Goal: Transaction & Acquisition: Purchase product/service

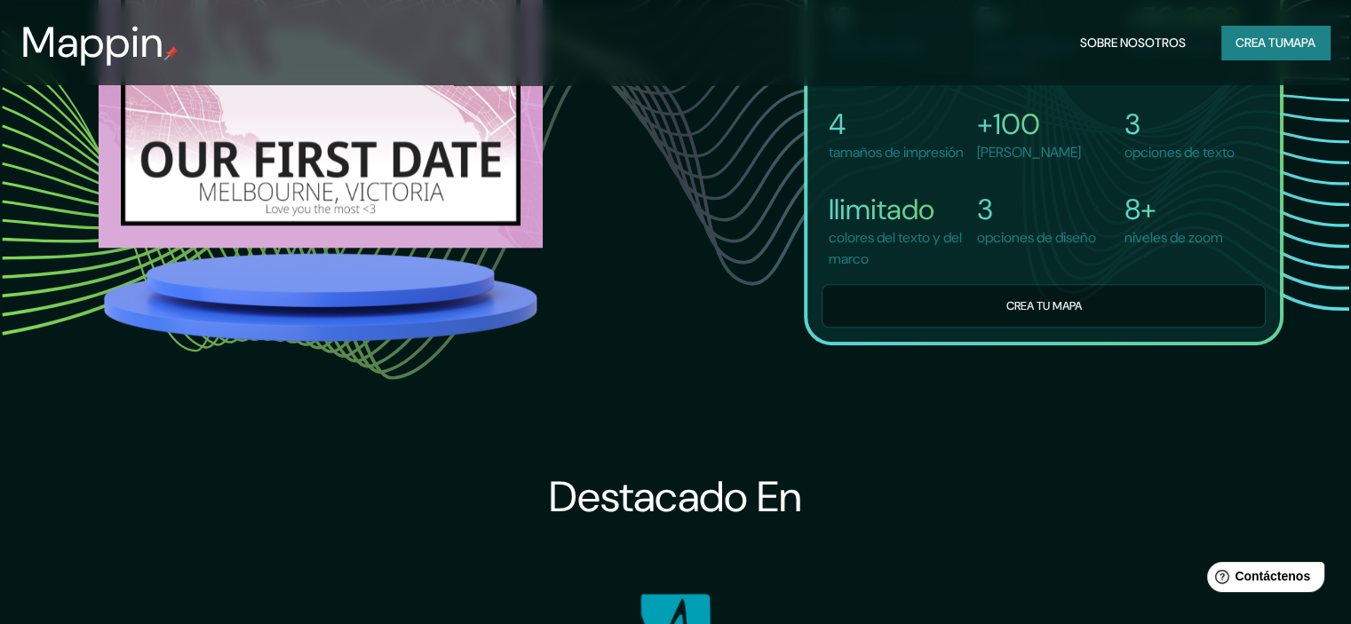
scroll to position [1599, 0]
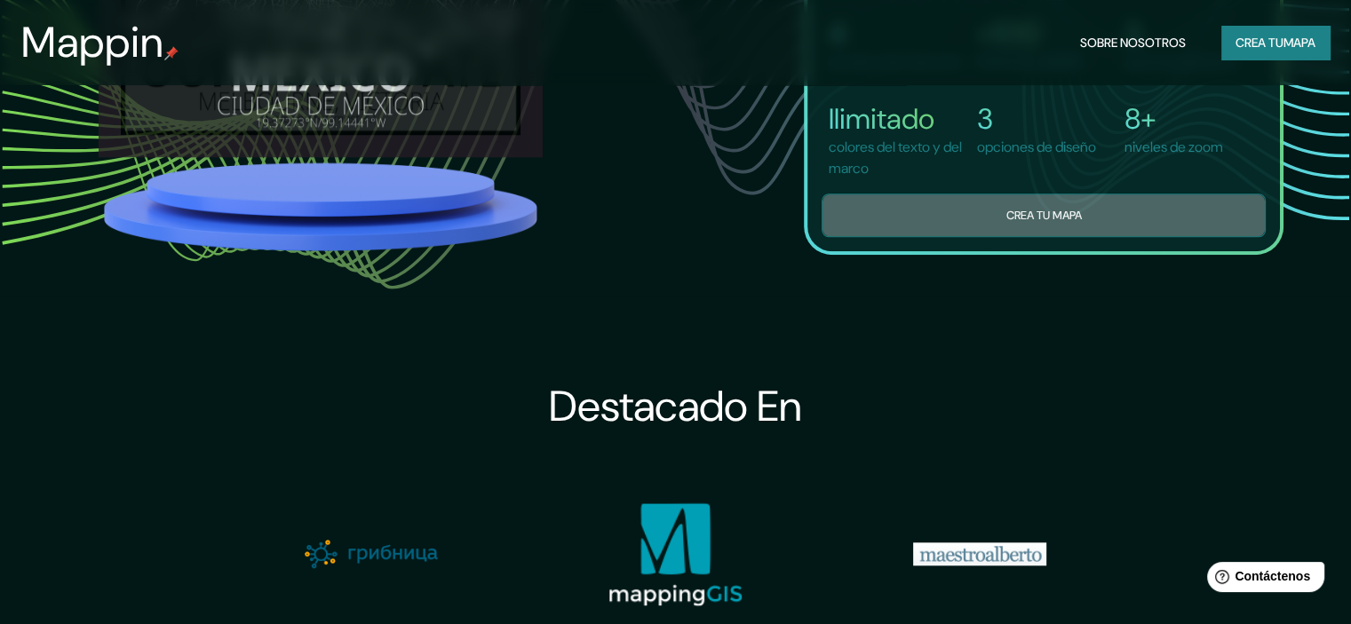
click at [966, 227] on button "Crea tu mapa" at bounding box center [1044, 216] width 444 height 44
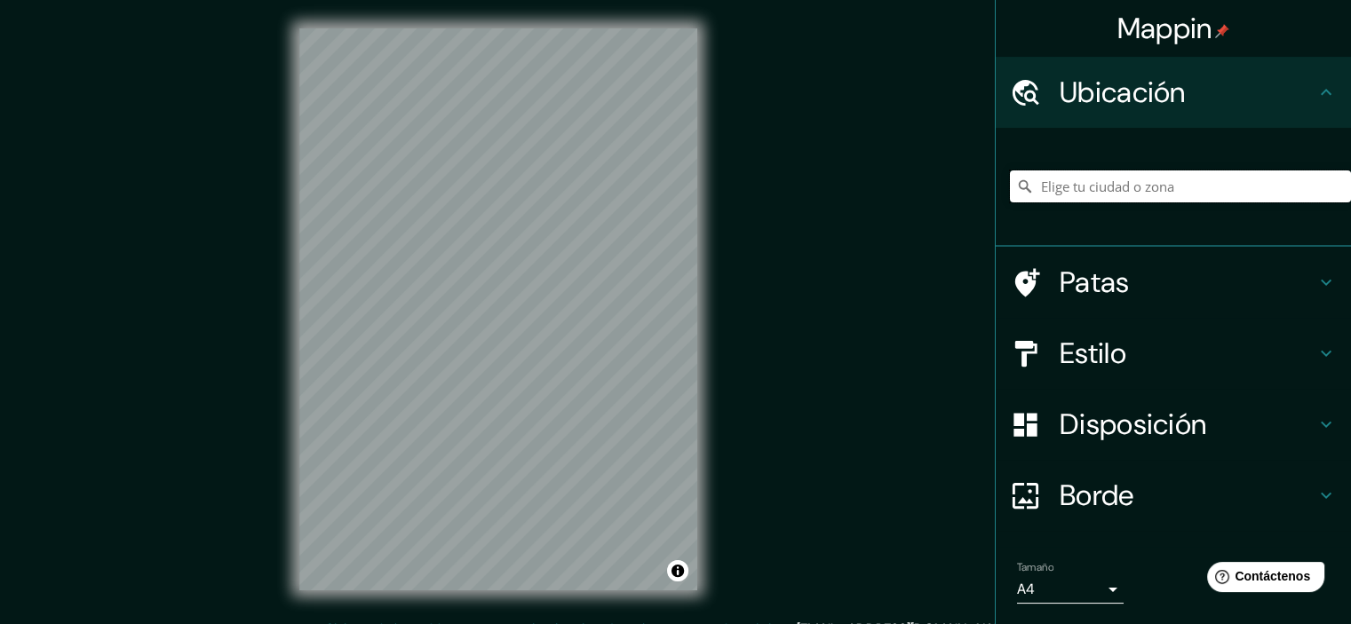
click at [1154, 180] on input "Elige tu ciudad o zona" at bounding box center [1180, 187] width 341 height 32
paste input "Mappin"
type input "Mappin"
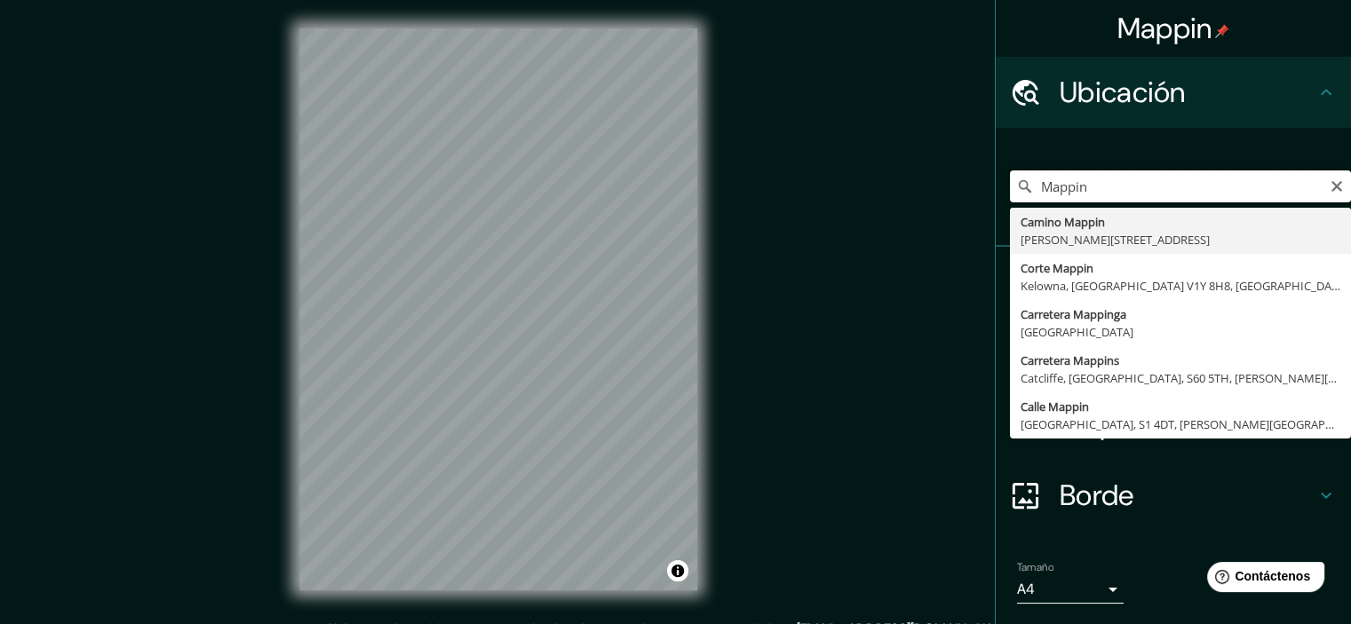
click at [672, 184] on div "Mappin Ubicación Mappin Camino Mappin Whitby, Ontario L1R 0R4, Canadá Corte Map…" at bounding box center [675, 324] width 1351 height 648
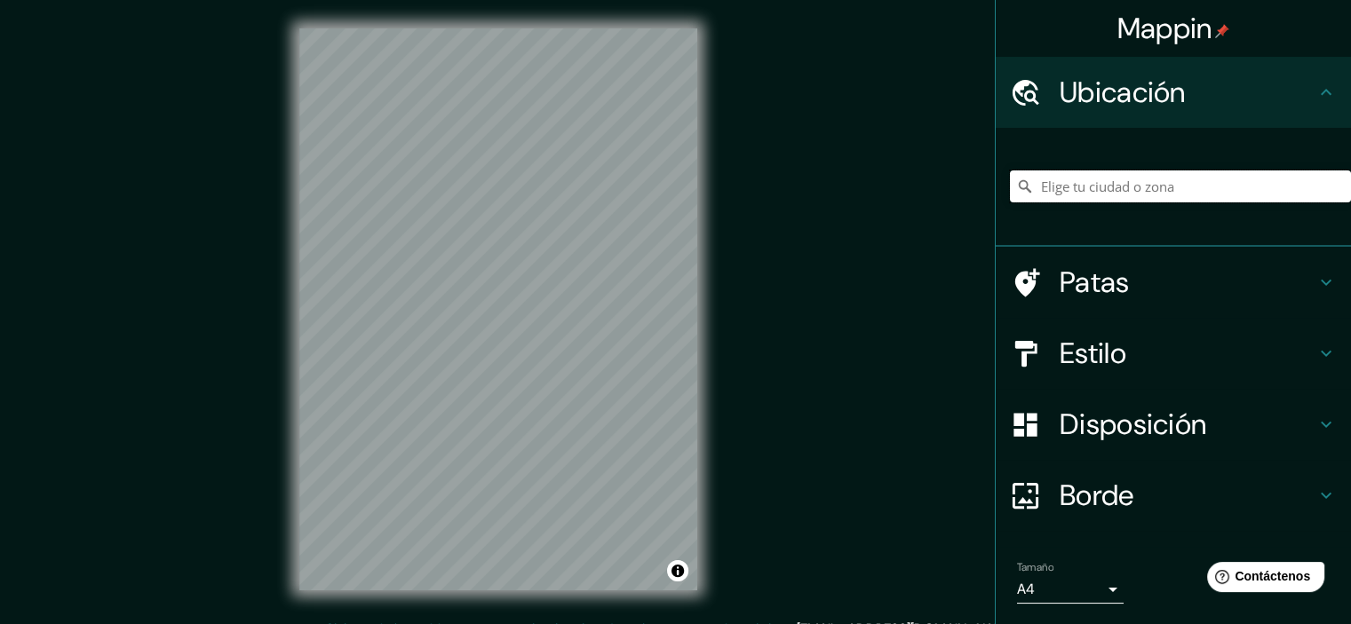
click at [1087, 192] on input "Elige tu ciudad o zona" at bounding box center [1180, 187] width 341 height 32
paste input "-11.958510, -76.998715"
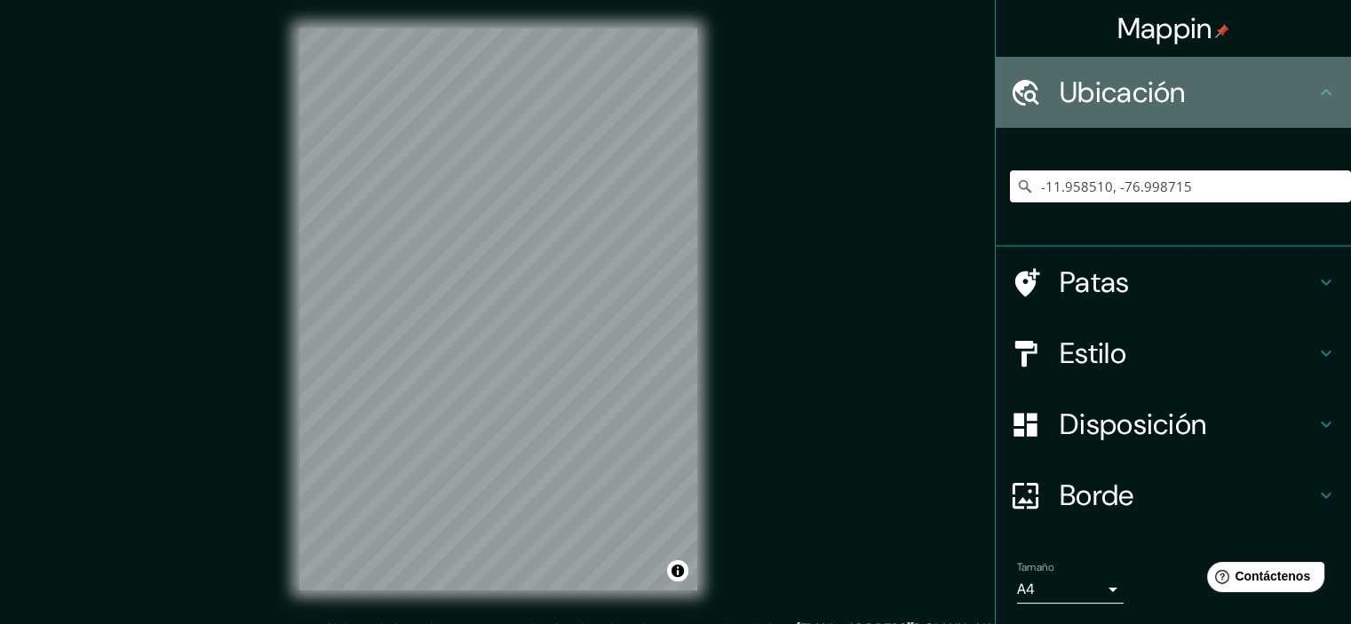
click at [1165, 109] on font "Ubicación" at bounding box center [1123, 92] width 126 height 37
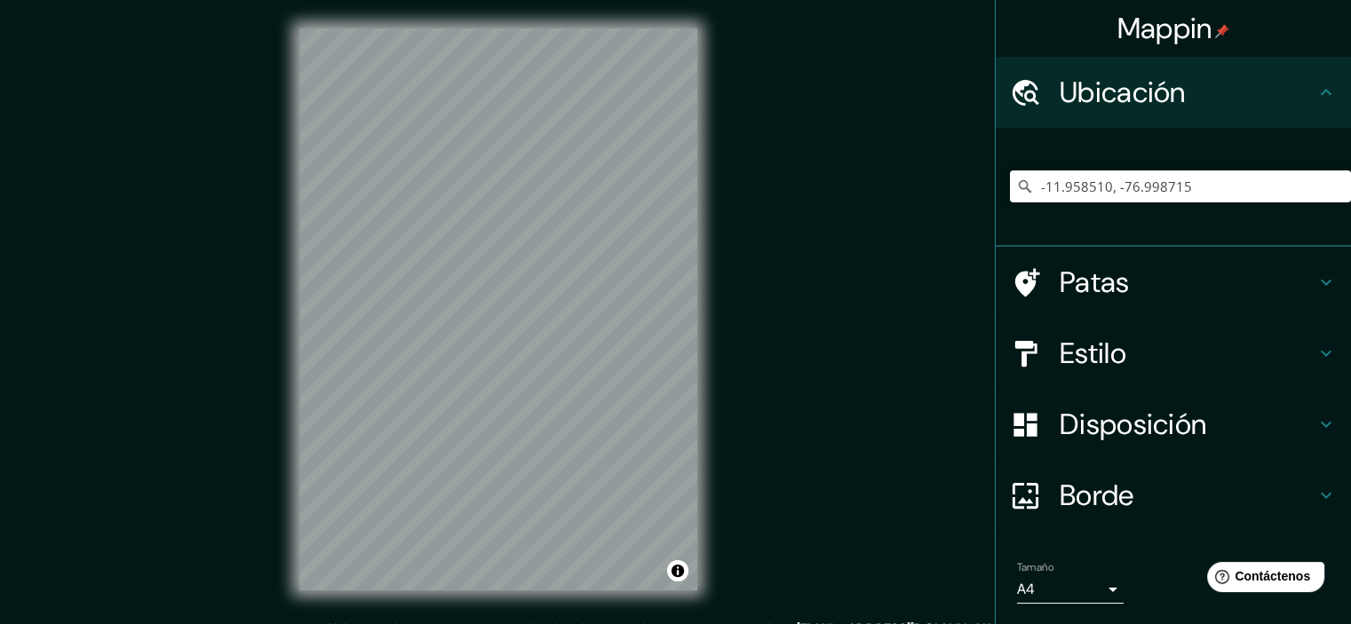
click at [282, 358] on div "© Mapbox © OpenStreetMap Improve this map" at bounding box center [498, 309] width 455 height 619
click at [1198, 290] on h4 "Patas" at bounding box center [1188, 283] width 256 height 36
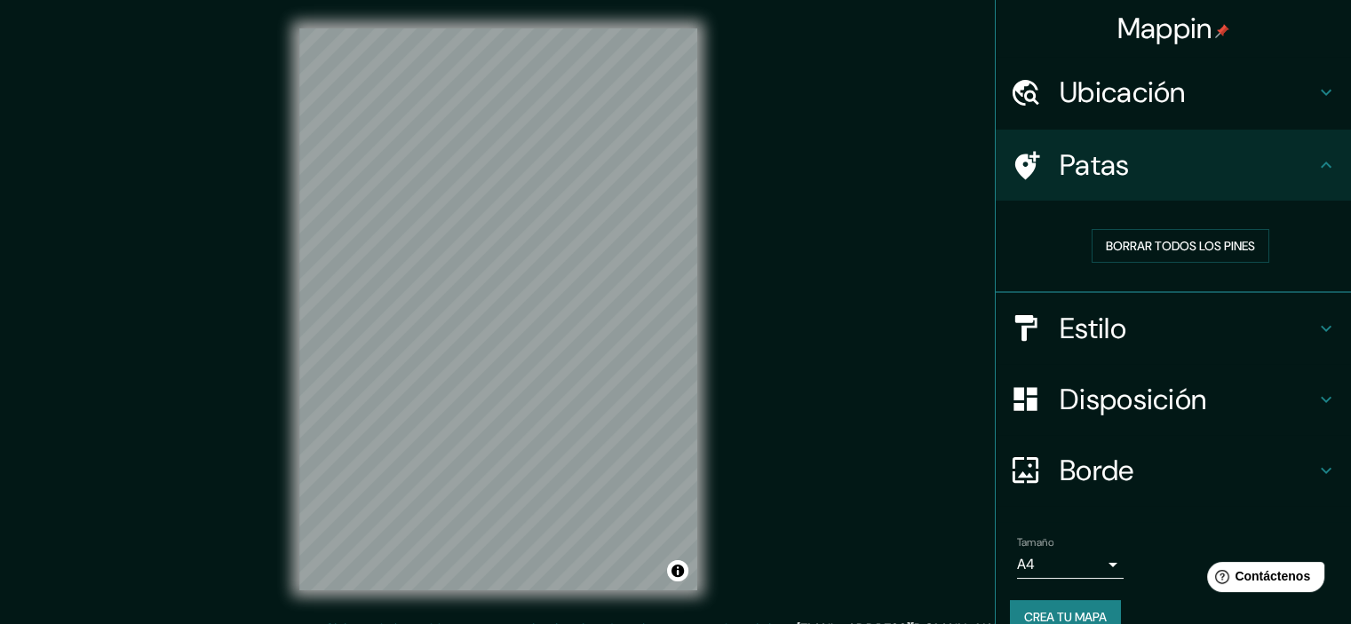
click at [1221, 171] on h4 "Patas" at bounding box center [1188, 165] width 256 height 36
click at [1321, 164] on icon at bounding box center [1326, 165] width 11 height 6
click at [1290, 81] on h4 "Ubicación" at bounding box center [1188, 93] width 256 height 36
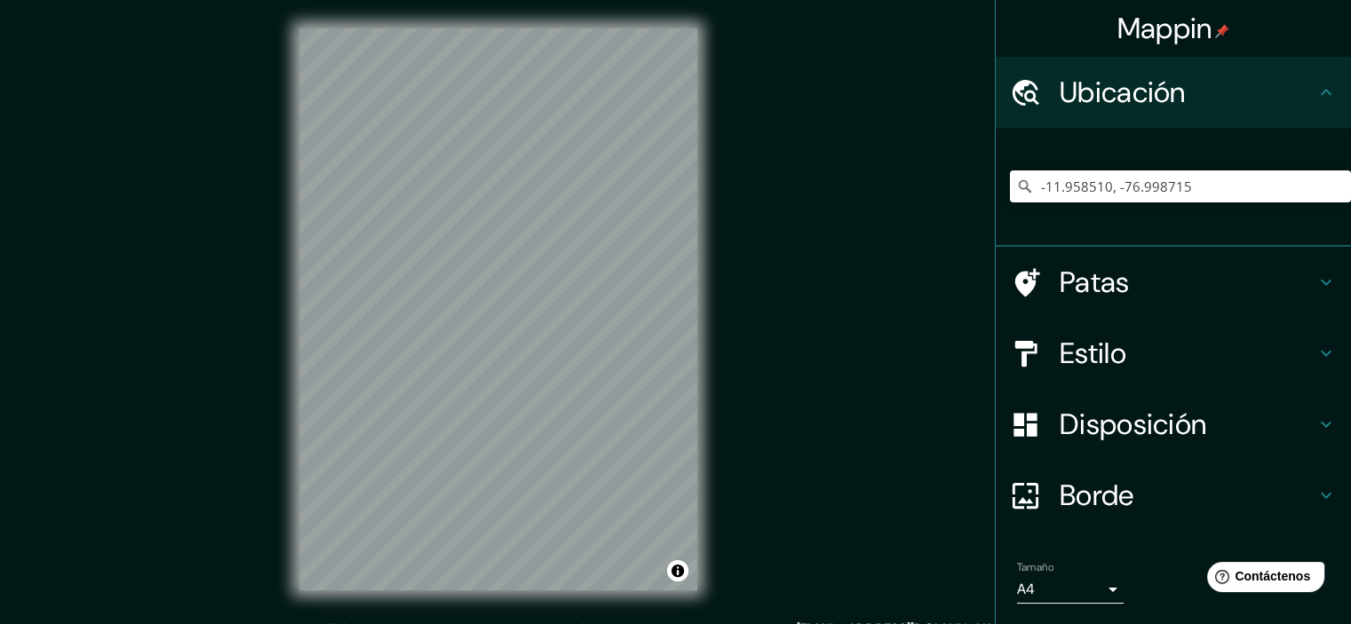
click at [1222, 344] on h4 "Estilo" at bounding box center [1188, 354] width 256 height 36
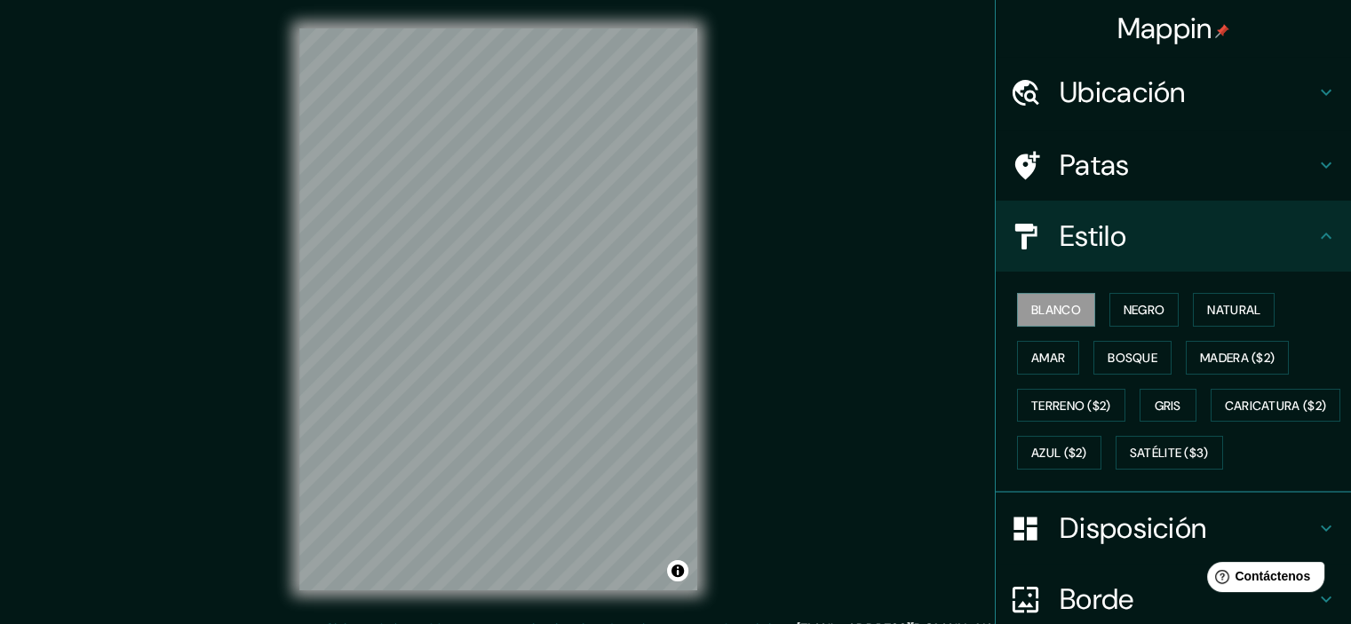
click at [1205, 250] on h4 "Estilo" at bounding box center [1188, 237] width 256 height 36
click at [1162, 101] on font "Ubicación" at bounding box center [1123, 92] width 126 height 37
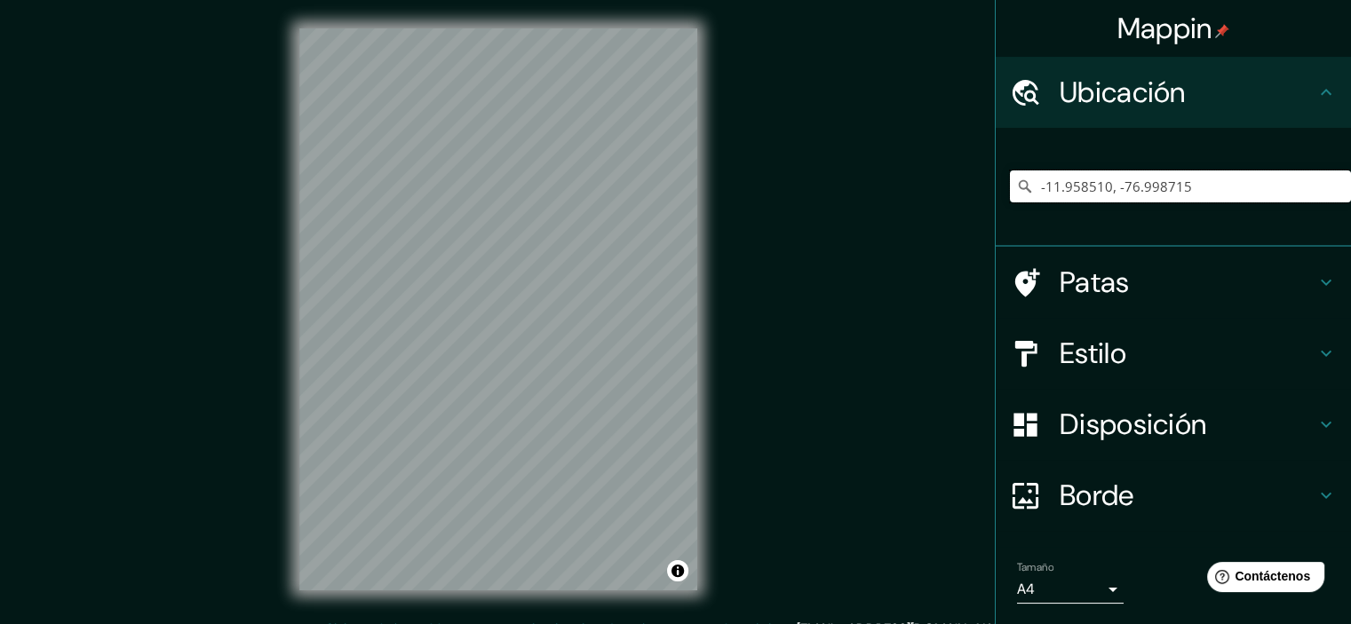
click at [1228, 194] on input "-11.958510, -76.998715" at bounding box center [1180, 187] width 341 height 32
click at [1016, 186] on icon at bounding box center [1025, 187] width 18 height 18
click at [1228, 187] on input "-11.958510, -76.998715" at bounding box center [1180, 187] width 341 height 32
click at [1166, 433] on font "Disposición" at bounding box center [1133, 424] width 147 height 37
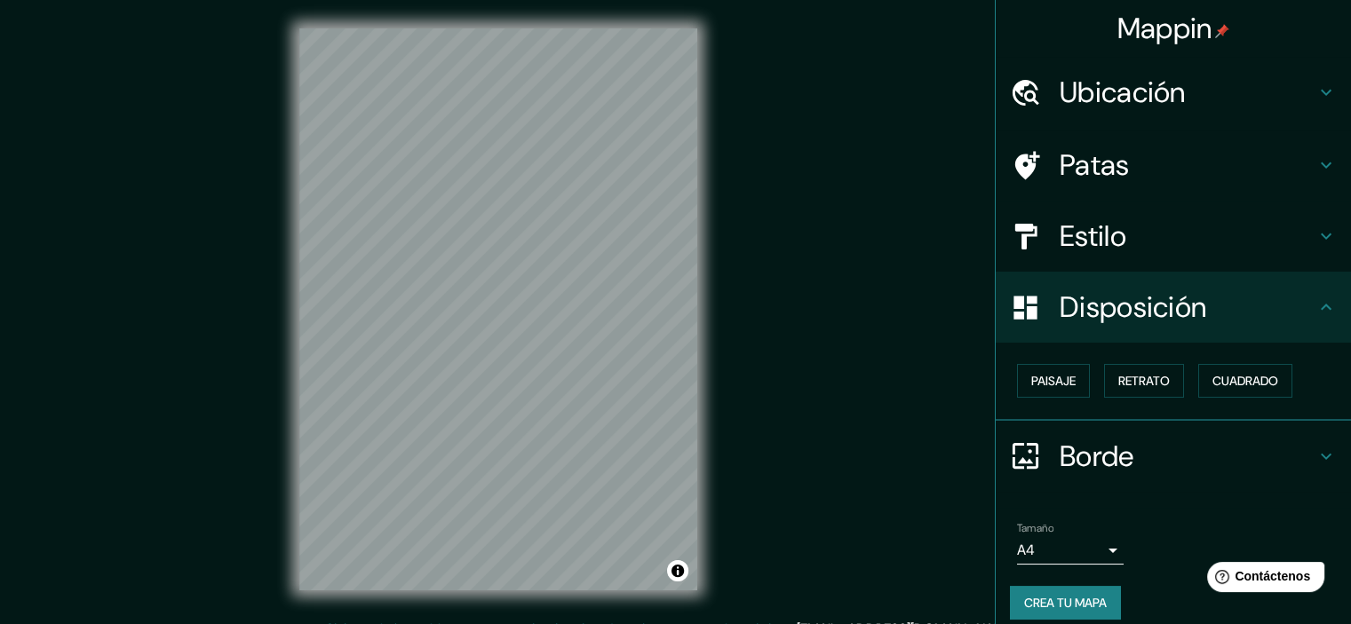
click at [1137, 461] on h4 "Borde" at bounding box center [1188, 457] width 256 height 36
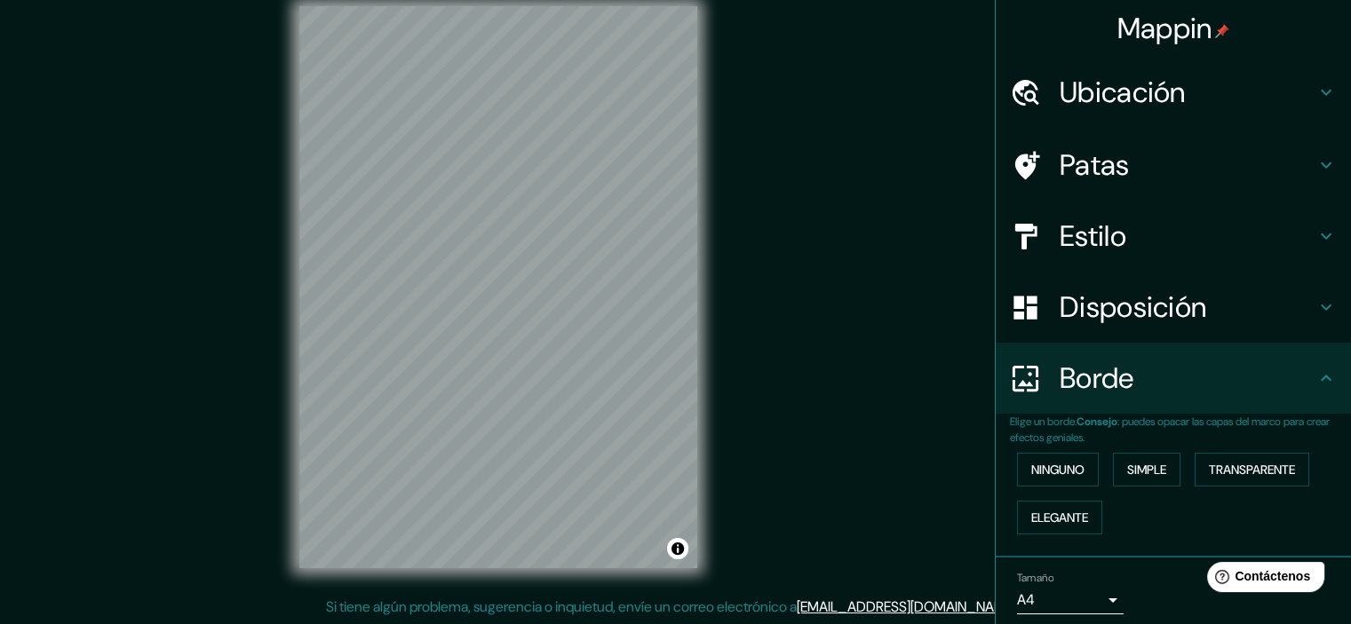
click at [1101, 216] on div "Estilo" at bounding box center [1173, 236] width 355 height 71
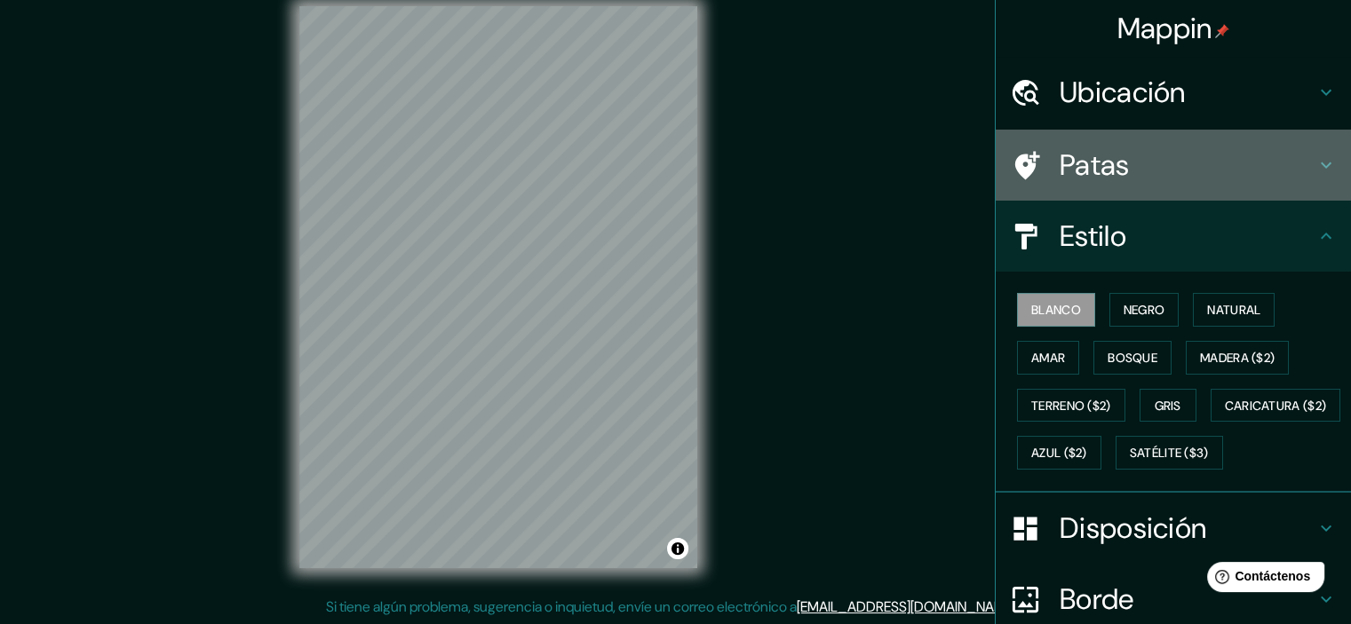
drag, startPoint x: 1109, startPoint y: 175, endPoint x: 1130, endPoint y: 173, distance: 20.5
click at [1109, 177] on font "Patas" at bounding box center [1095, 165] width 70 height 37
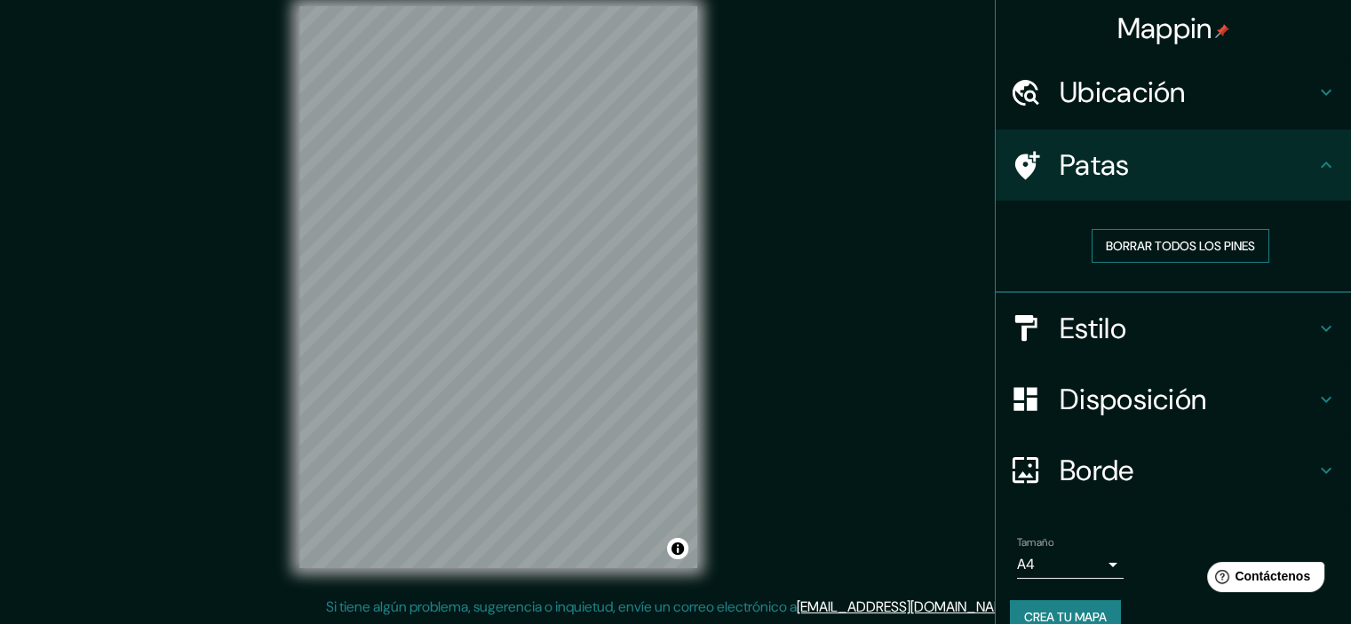
click at [1148, 249] on font "Borrar todos los pines" at bounding box center [1180, 246] width 149 height 16
click at [1193, 348] on div "Estilo" at bounding box center [1173, 328] width 355 height 71
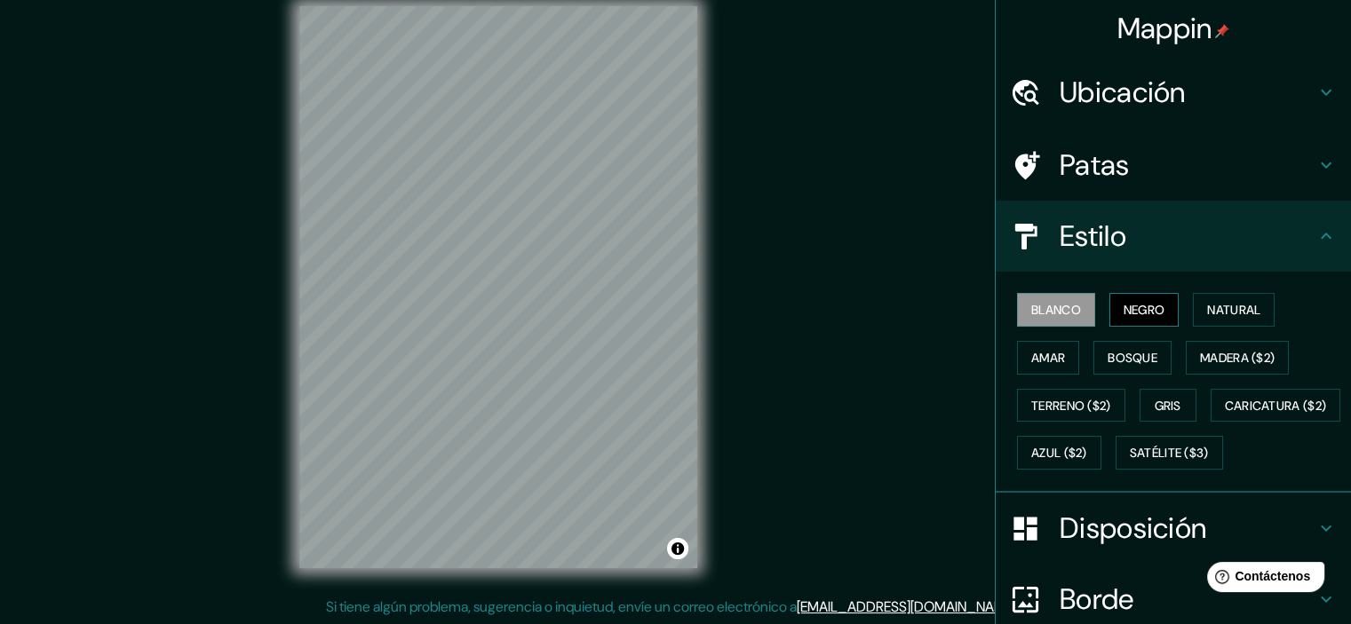
click at [1130, 309] on font "Negro" at bounding box center [1145, 310] width 42 height 16
click at [1062, 350] on button "Amar" at bounding box center [1048, 358] width 62 height 34
click at [1051, 314] on font "Blanco" at bounding box center [1056, 310] width 50 height 16
click at [1144, 161] on h4 "Patas" at bounding box center [1188, 165] width 256 height 36
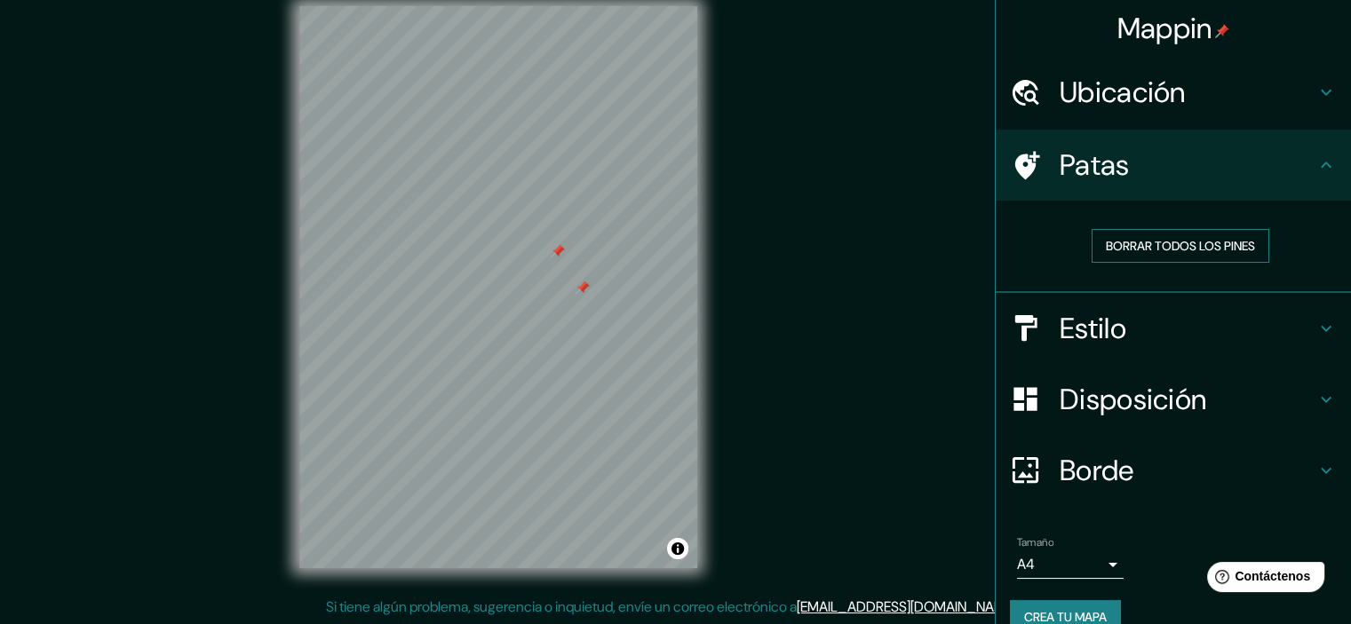
click at [1165, 250] on font "Borrar todos los pines" at bounding box center [1180, 246] width 149 height 16
click at [1151, 386] on font "Disposición" at bounding box center [1133, 399] width 147 height 37
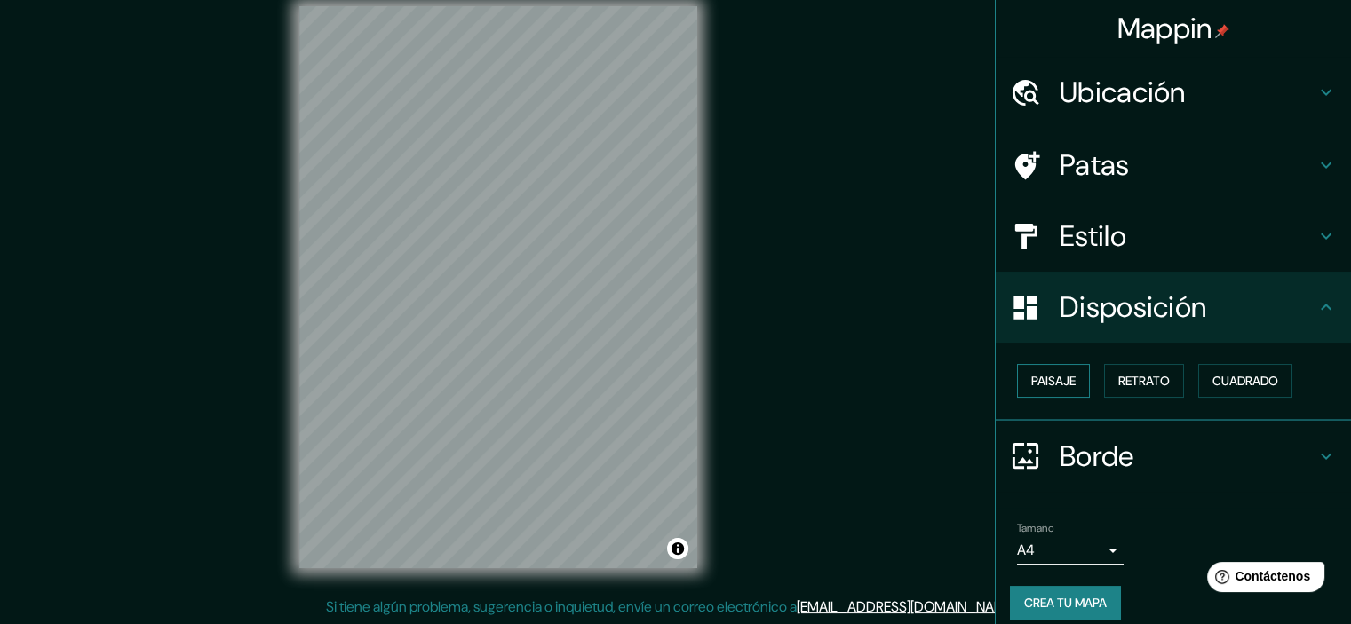
click at [1066, 392] on button "Paisaje" at bounding box center [1053, 381] width 73 height 34
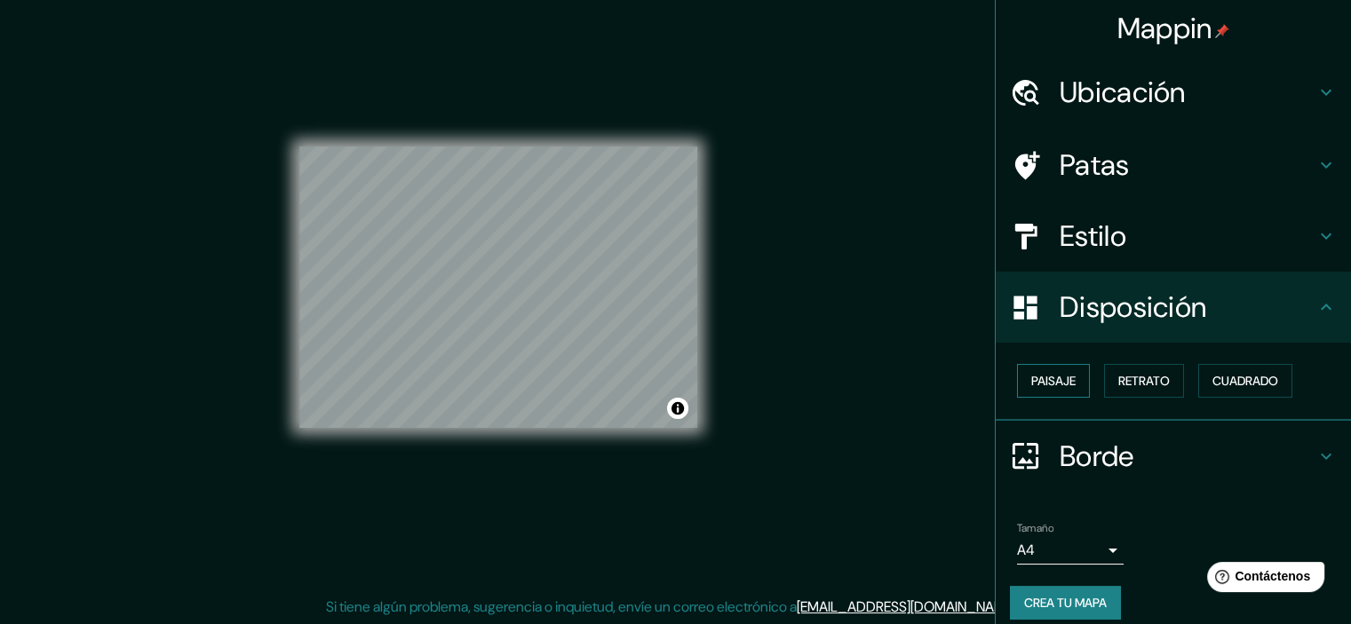
click at [1066, 391] on button "Paisaje" at bounding box center [1053, 381] width 73 height 34
click at [1151, 388] on font "Retrato" at bounding box center [1144, 381] width 52 height 23
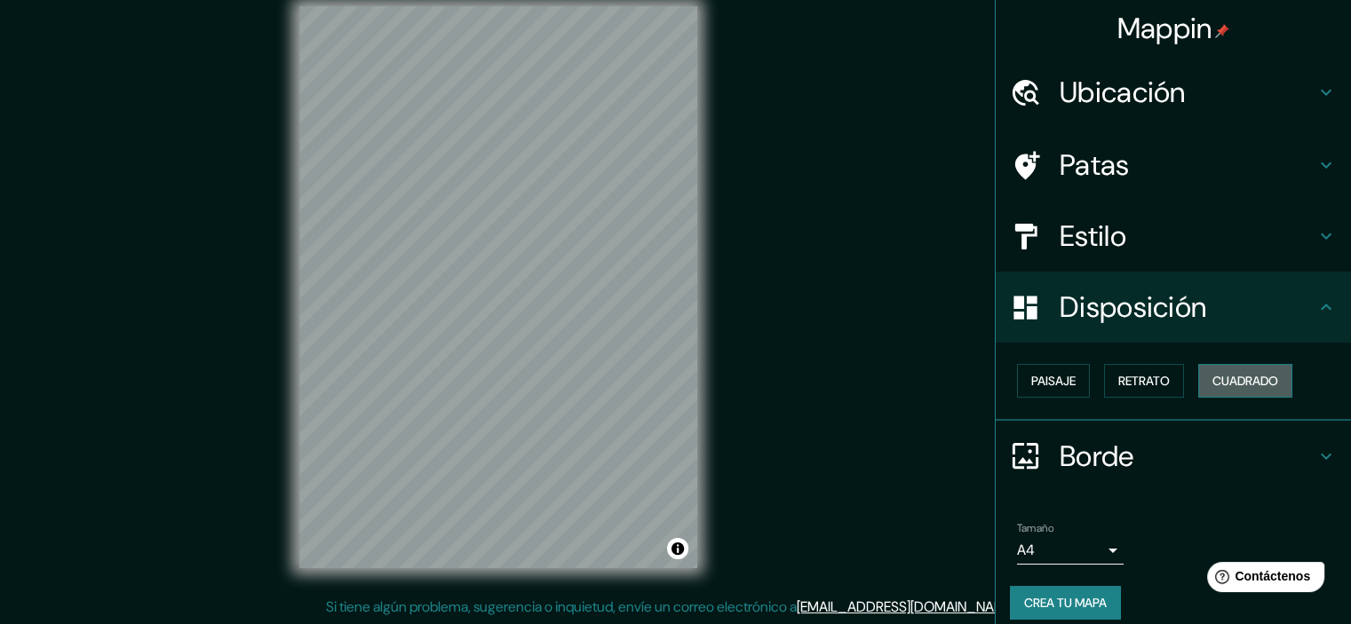
click at [1215, 388] on font "Cuadrado" at bounding box center [1245, 381] width 66 height 23
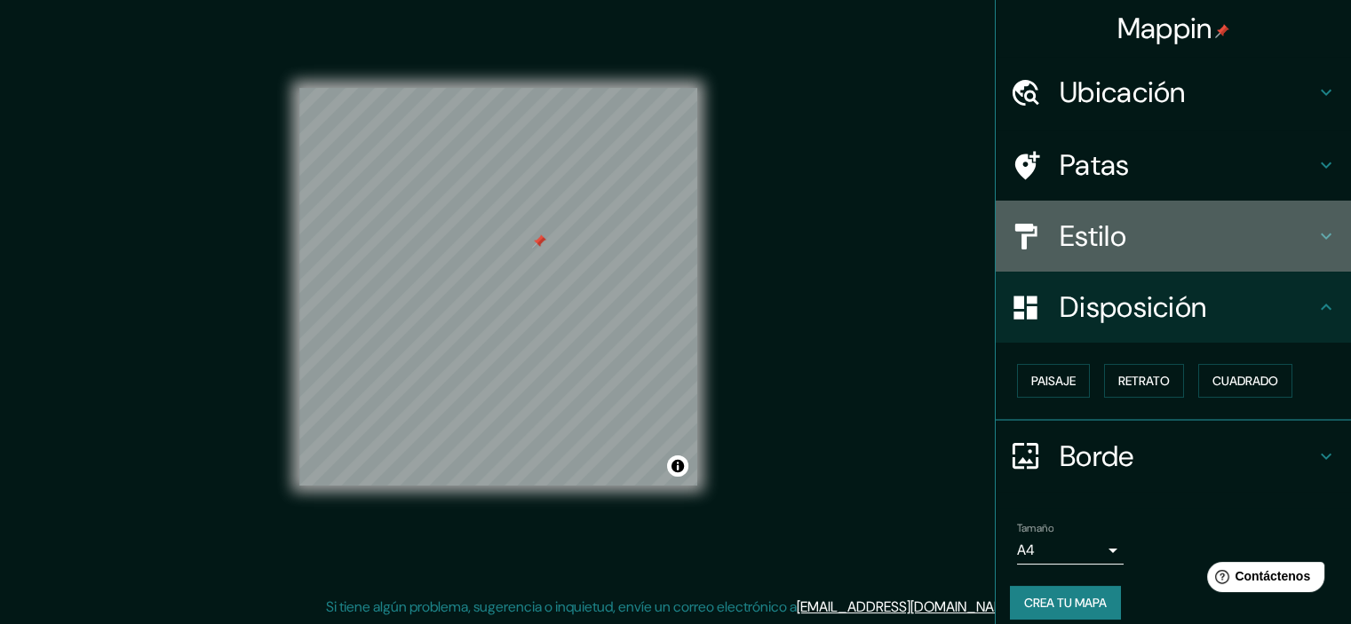
click at [1149, 234] on h4 "Estilo" at bounding box center [1188, 237] width 256 height 36
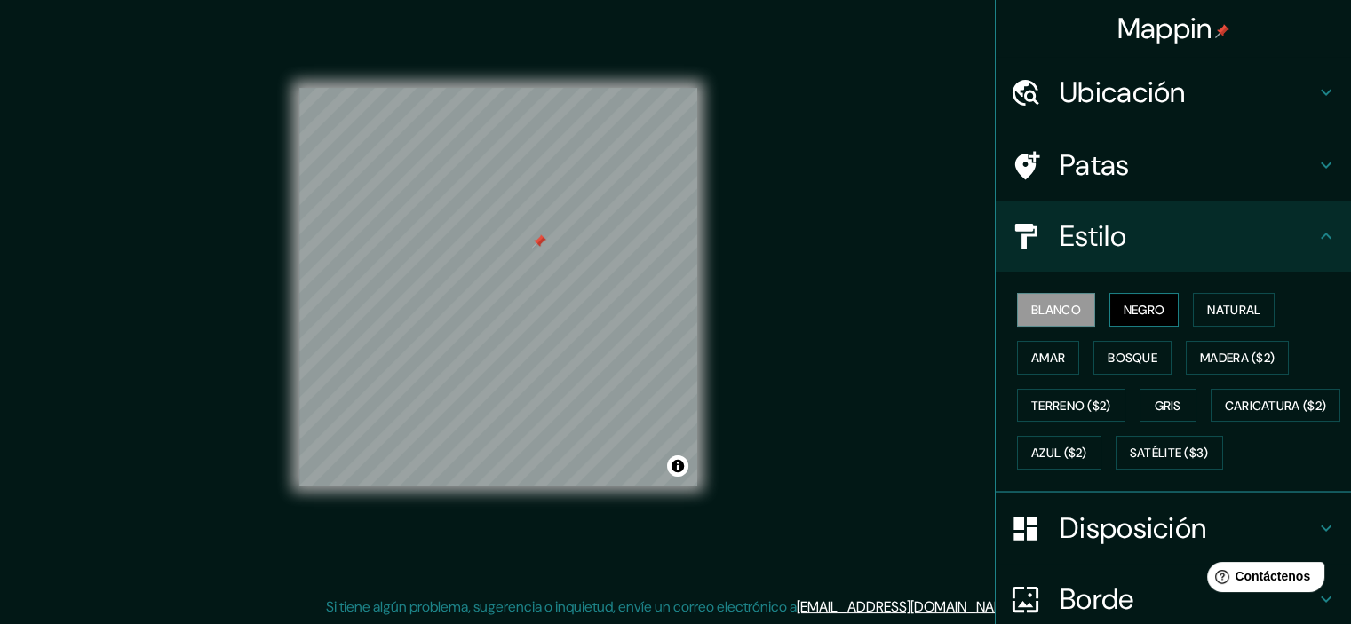
click at [1124, 314] on font "Negro" at bounding box center [1145, 310] width 42 height 16
click at [1207, 315] on font "Natural" at bounding box center [1233, 310] width 53 height 16
click at [1161, 358] on div "Blanco Negro Natural Amar Bosque Madera ($2) Terreno ($2) Gris Caricatura ($2) …" at bounding box center [1180, 381] width 341 height 191
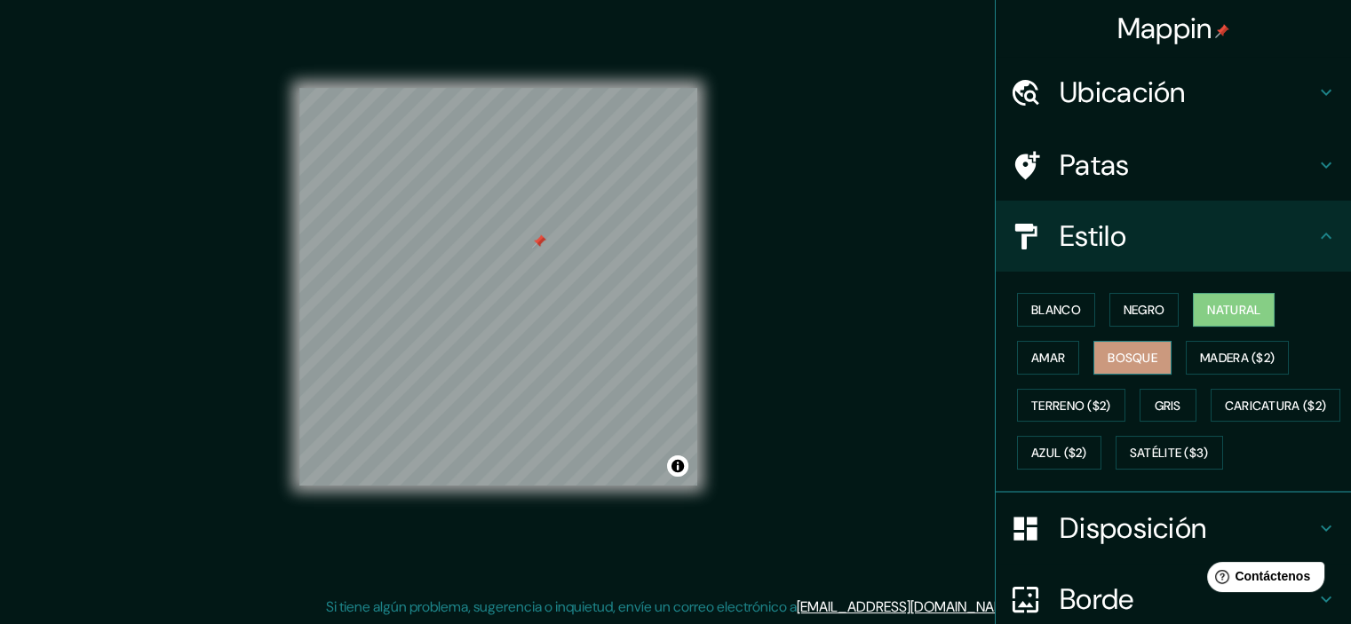
click at [1151, 368] on button "Bosque" at bounding box center [1132, 358] width 78 height 34
click at [1031, 366] on font "Amar" at bounding box center [1048, 357] width 34 height 23
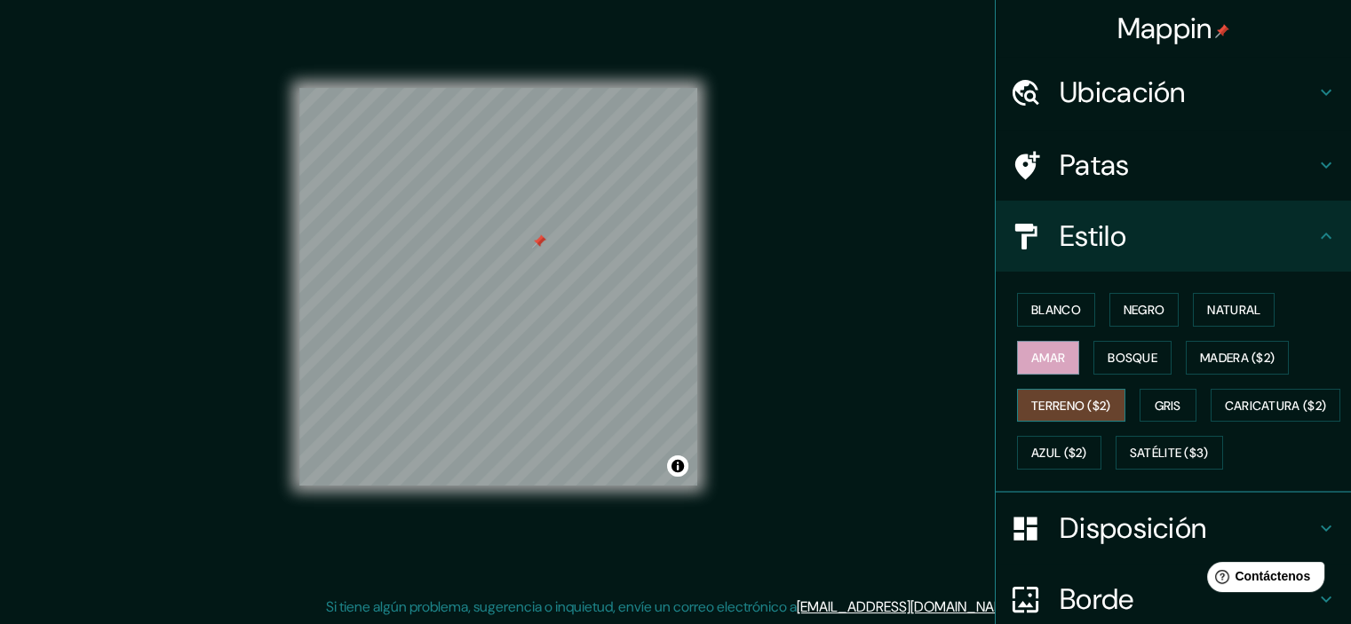
click at [1045, 404] on font "Terreno ($2)" at bounding box center [1071, 406] width 80 height 16
click at [1032, 369] on button "Amar" at bounding box center [1048, 358] width 62 height 34
click at [1119, 364] on font "Bosque" at bounding box center [1133, 358] width 50 height 16
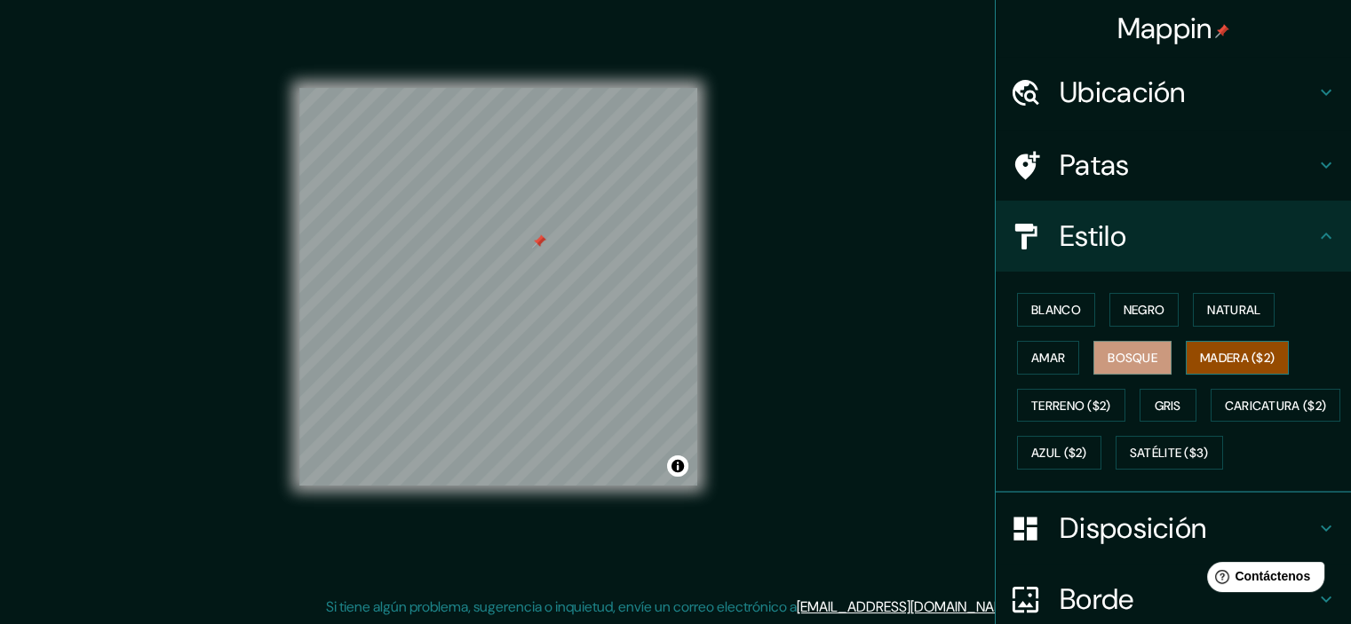
click at [1223, 362] on font "Madera ($2)" at bounding box center [1237, 358] width 75 height 16
click at [1069, 398] on font "Terreno ($2)" at bounding box center [1071, 406] width 80 height 16
click at [1111, 365] on font "Bosque" at bounding box center [1133, 357] width 50 height 23
click at [1172, 91] on font "Ubicación" at bounding box center [1123, 92] width 126 height 37
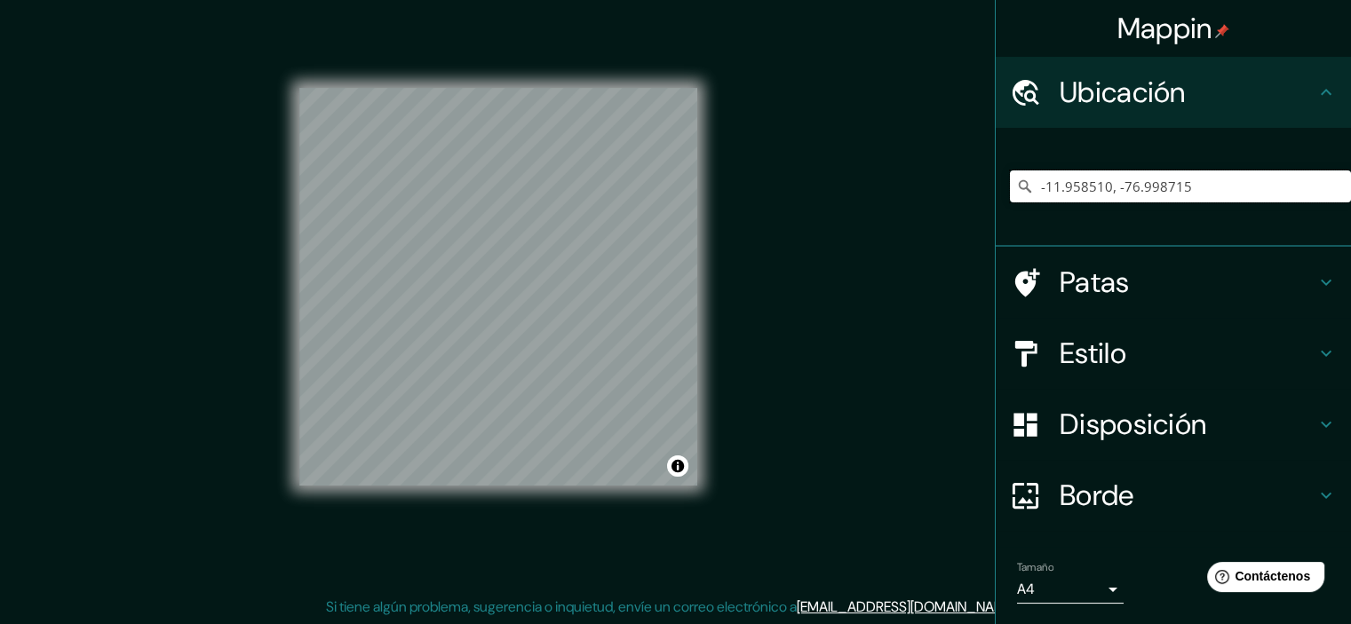
click at [1207, 174] on input "-11.958510, -76.998715" at bounding box center [1180, 187] width 341 height 32
click at [1017, 96] on icon at bounding box center [1025, 92] width 31 height 31
click at [1019, 188] on icon at bounding box center [1025, 186] width 12 height 12
click at [1240, 186] on input "-11.958510, -76.998715" at bounding box center [1180, 187] width 341 height 32
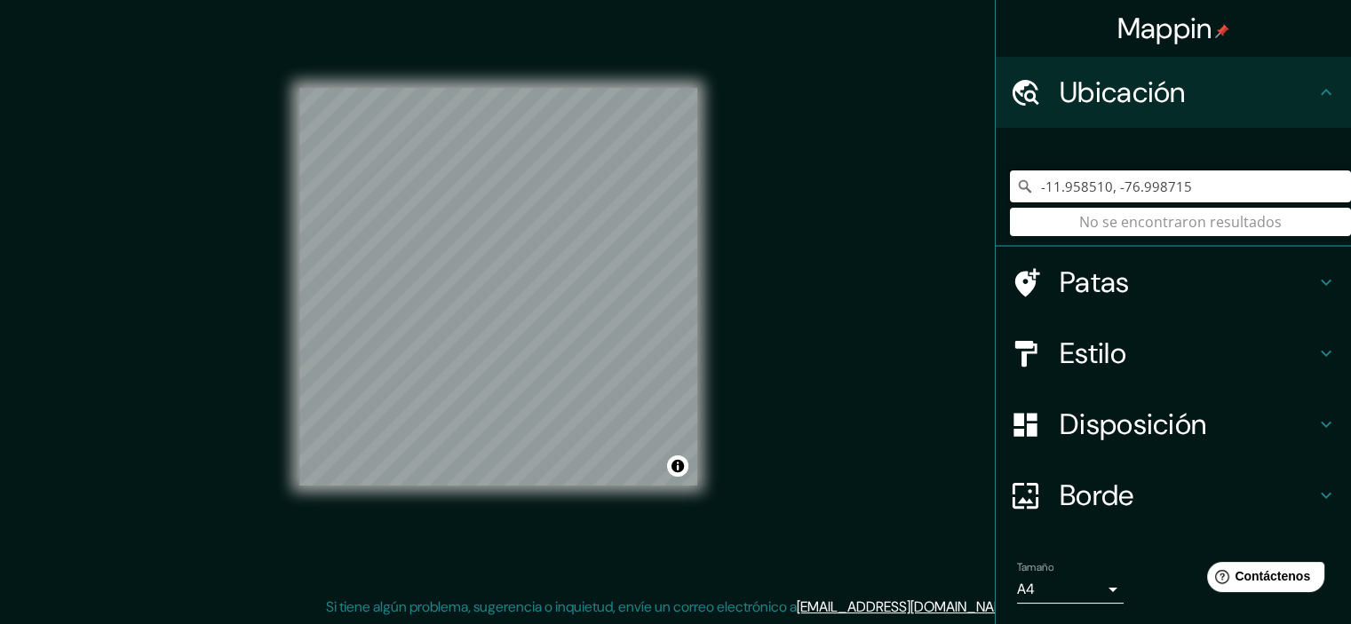
drag, startPoint x: 1073, startPoint y: 187, endPoint x: 732, endPoint y: 193, distance: 341.1
click at [724, 198] on div "Mappin Ubicación -11.958510, -76.998715 No se encontraron resultados Patas Esti…" at bounding box center [675, 302] width 1351 height 648
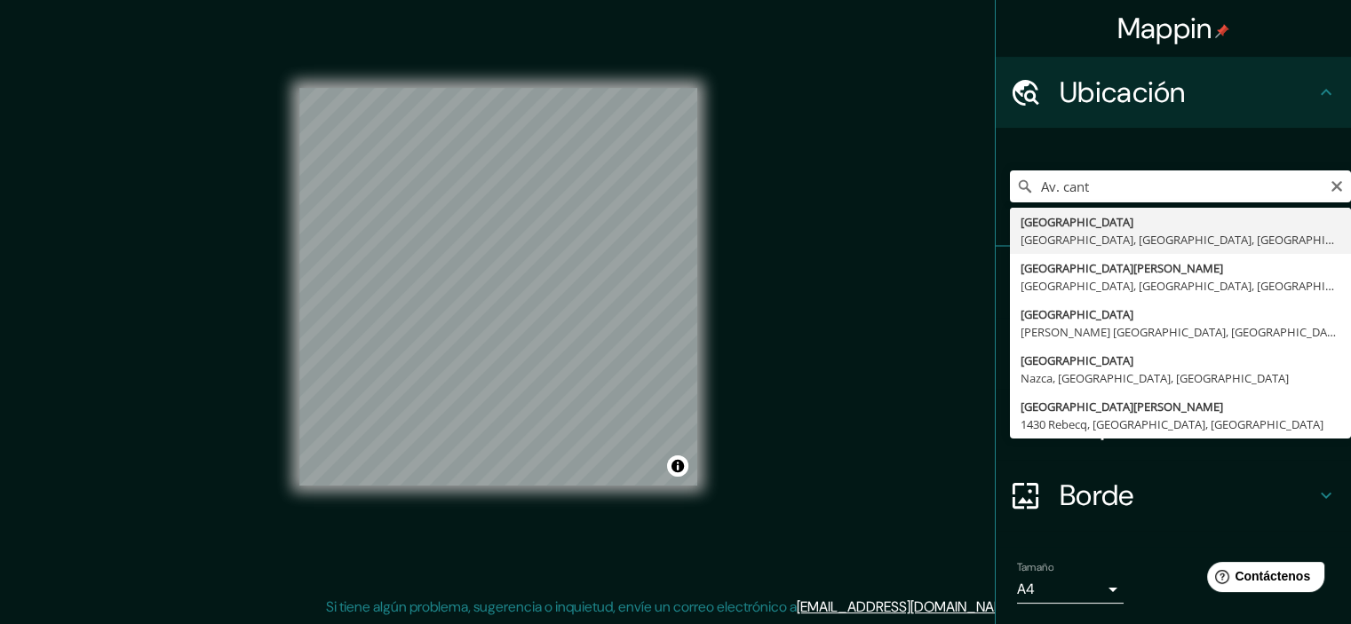
type input "Avenida Canto Grande, Lima, Provincia de Lima, Perú"
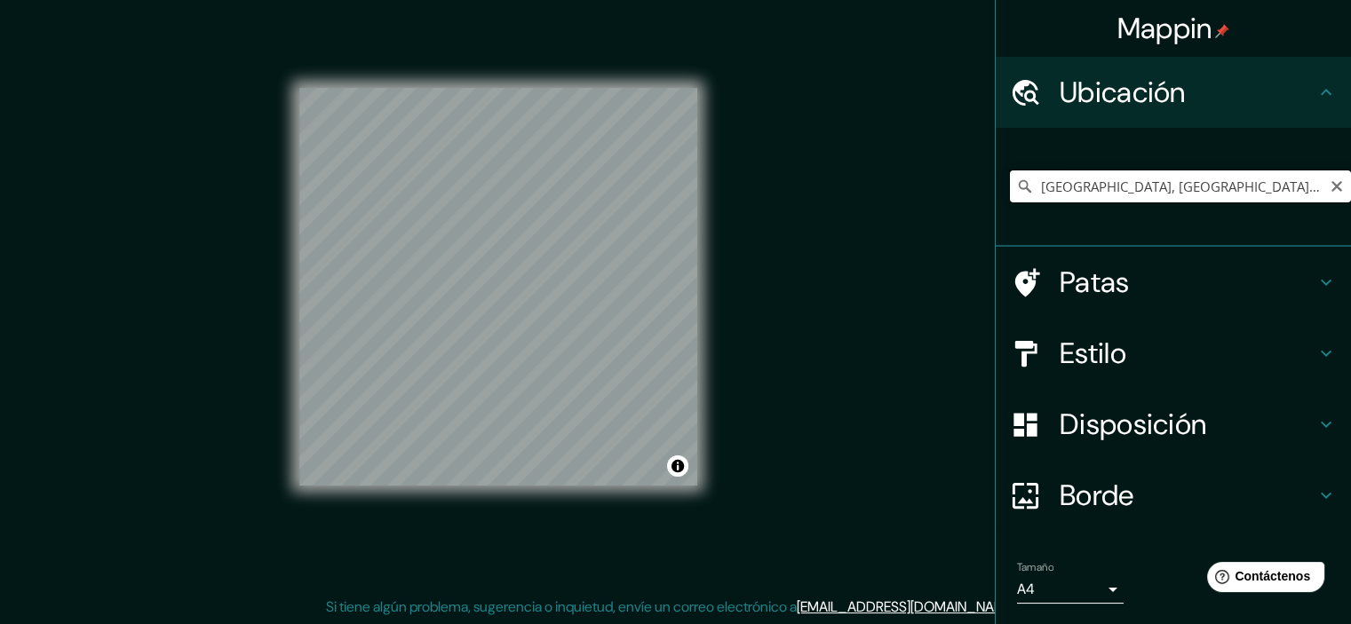
click at [1244, 183] on input "Avenida Canto Grande, Lima, Provincia de Lima, Perú" at bounding box center [1180, 187] width 341 height 32
click at [1138, 269] on h4 "Patas" at bounding box center [1188, 283] width 256 height 36
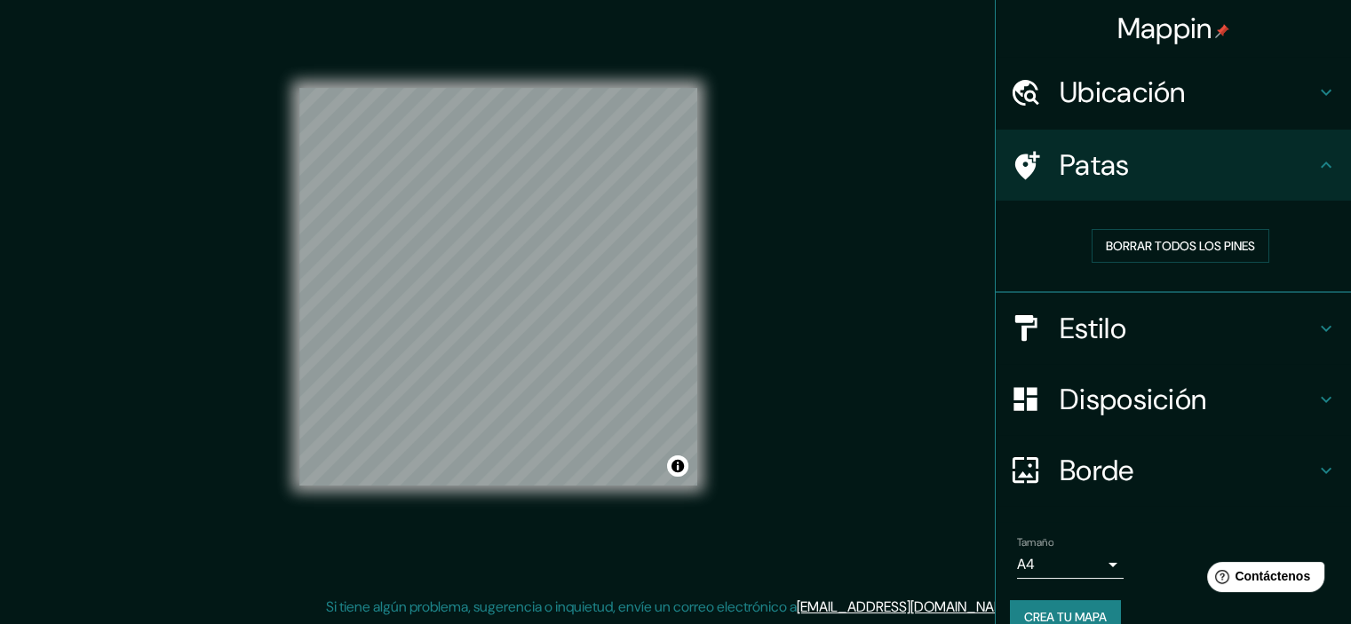
click at [1101, 318] on font "Estilo" at bounding box center [1093, 328] width 67 height 37
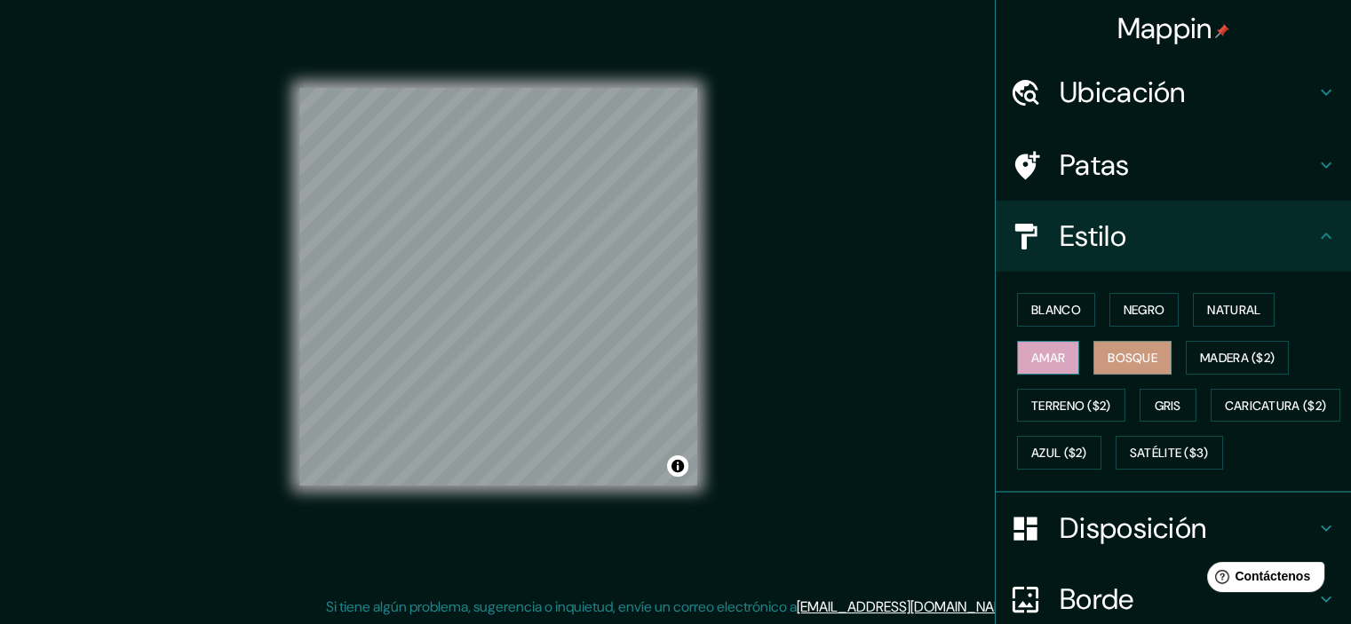
click at [1044, 362] on font "Amar" at bounding box center [1048, 358] width 34 height 16
click at [1067, 390] on button "Terreno ($2)" at bounding box center [1071, 406] width 108 height 34
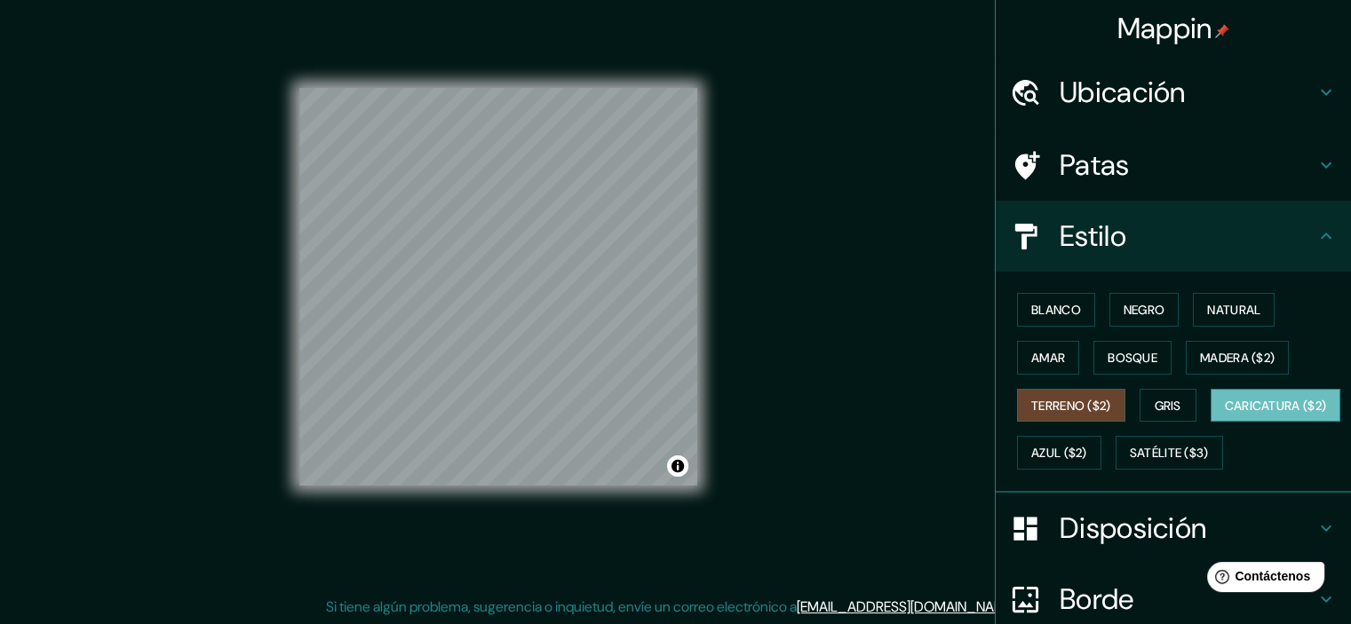
click at [1225, 414] on font "Caricatura ($2)" at bounding box center [1276, 406] width 102 height 16
click at [1130, 462] on font "Satélite ($3)" at bounding box center [1169, 454] width 79 height 16
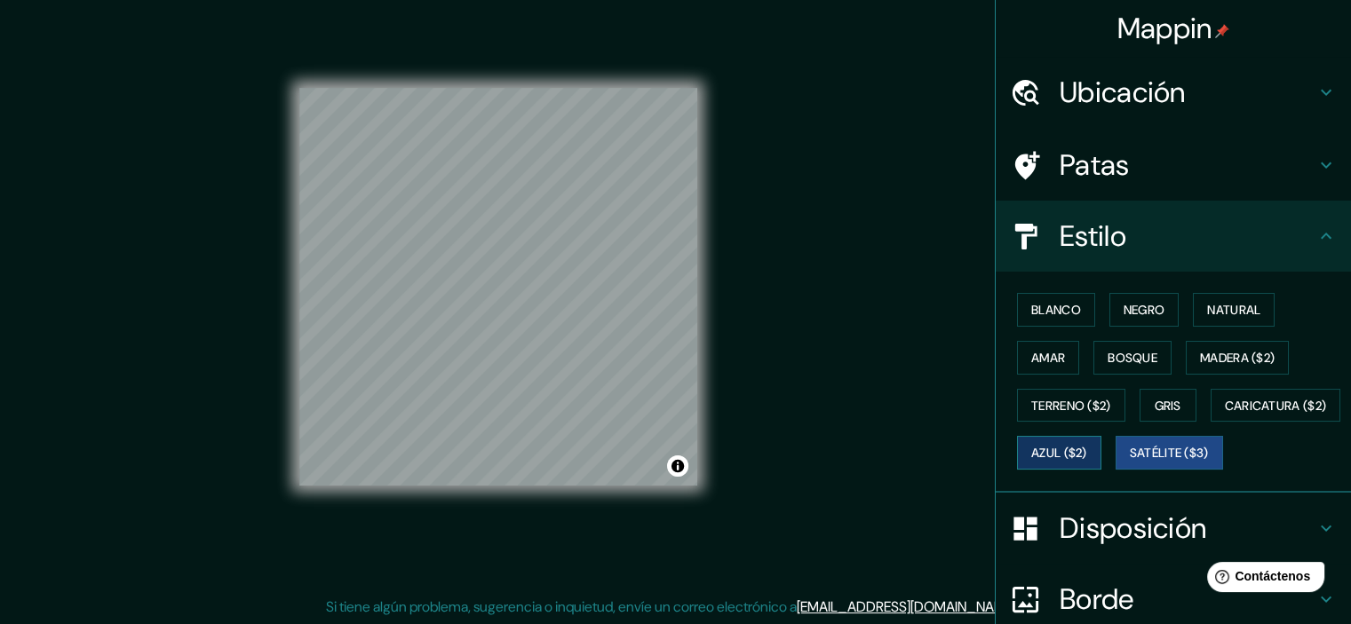
click at [1101, 447] on button "Azul ($2)" at bounding box center [1059, 453] width 84 height 34
click at [1125, 350] on font "Bosque" at bounding box center [1133, 358] width 50 height 16
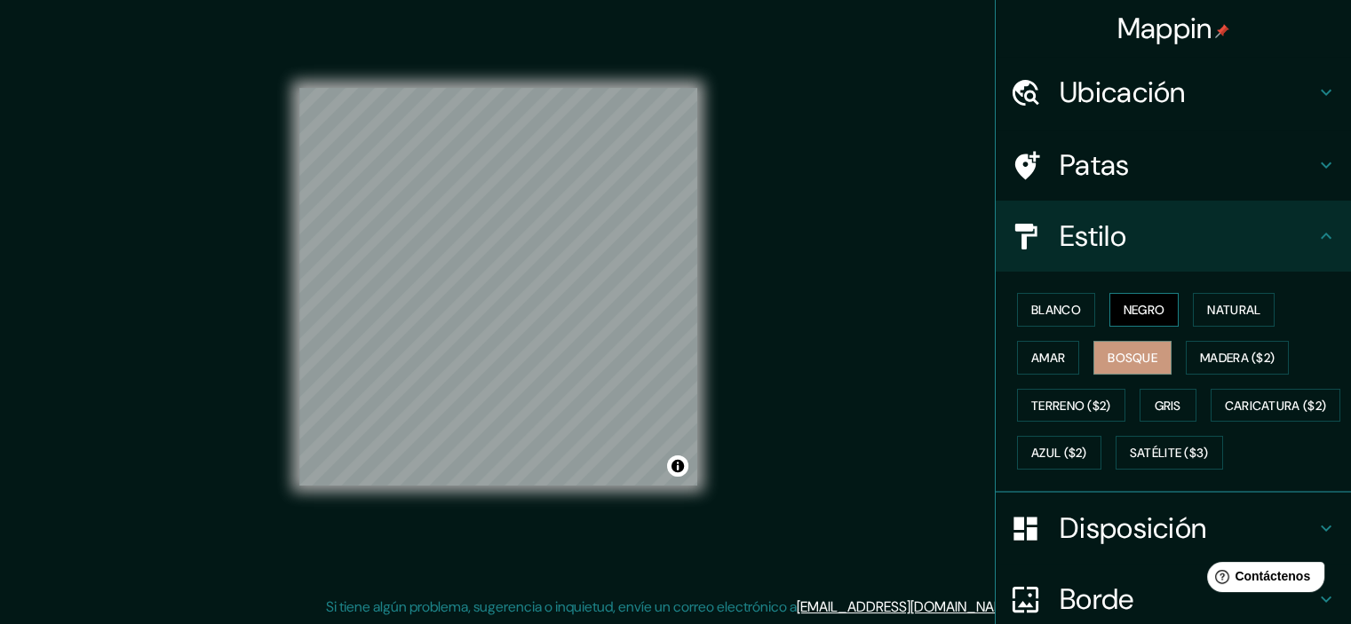
click at [1131, 298] on font "Negro" at bounding box center [1145, 309] width 42 height 23
click at [1148, 324] on button "Negro" at bounding box center [1144, 310] width 70 height 34
click at [1144, 332] on div "Blanco Negro Natural Amar Bosque Madera ($2) Terreno ($2) Gris Caricatura ($2) …" at bounding box center [1180, 381] width 341 height 191
click at [1142, 353] on font "Bosque" at bounding box center [1133, 358] width 50 height 16
click at [1212, 312] on font "Natural" at bounding box center [1233, 310] width 53 height 16
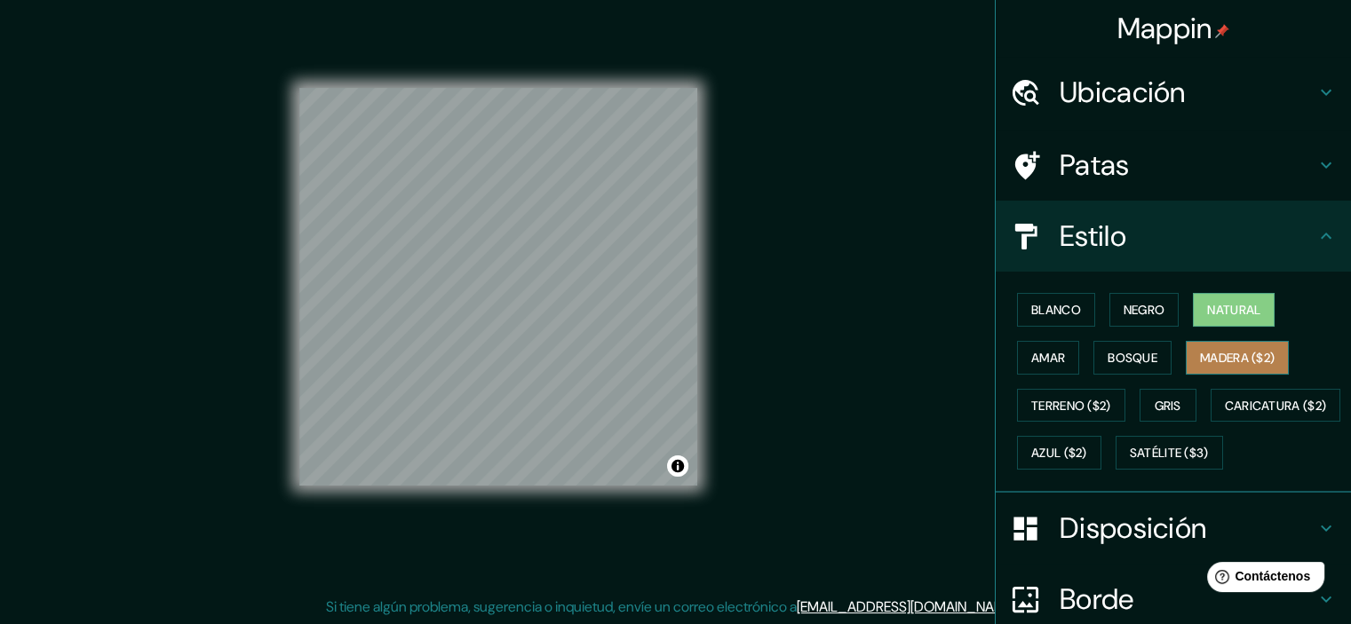
click at [1202, 362] on font "Madera ($2)" at bounding box center [1237, 358] width 75 height 16
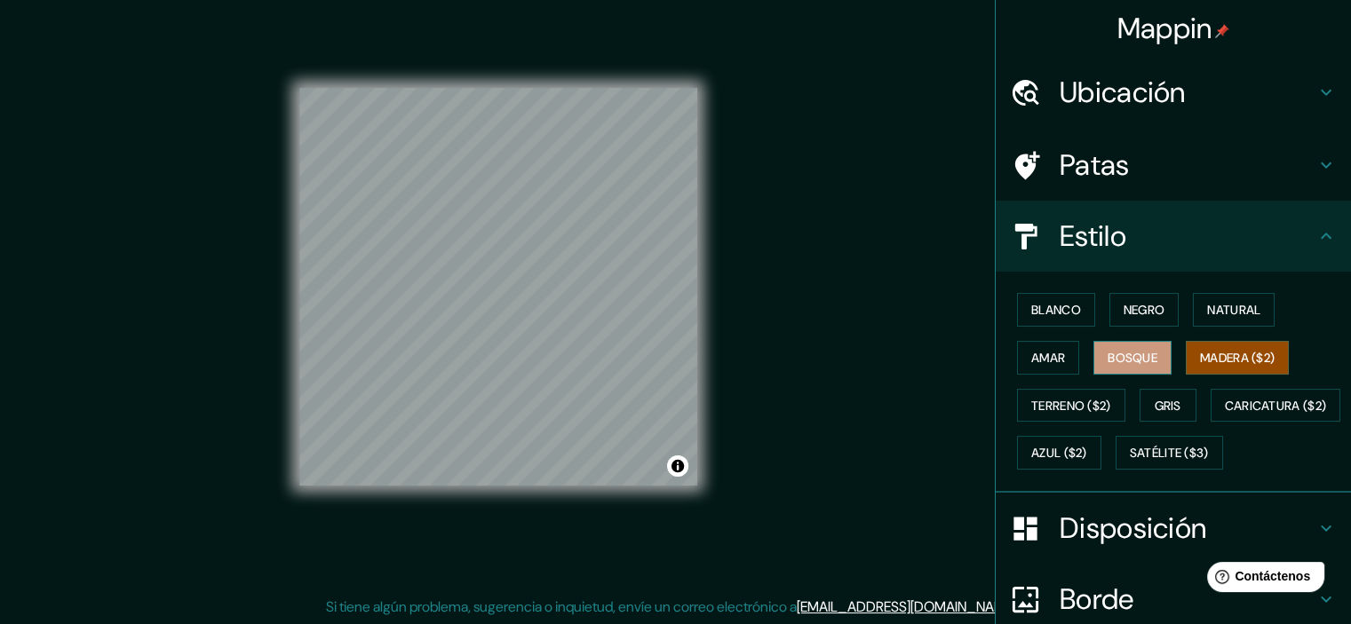
click at [1108, 358] on font "Bosque" at bounding box center [1133, 358] width 50 height 16
click at [1080, 398] on font "Terreno ($2)" at bounding box center [1071, 406] width 80 height 16
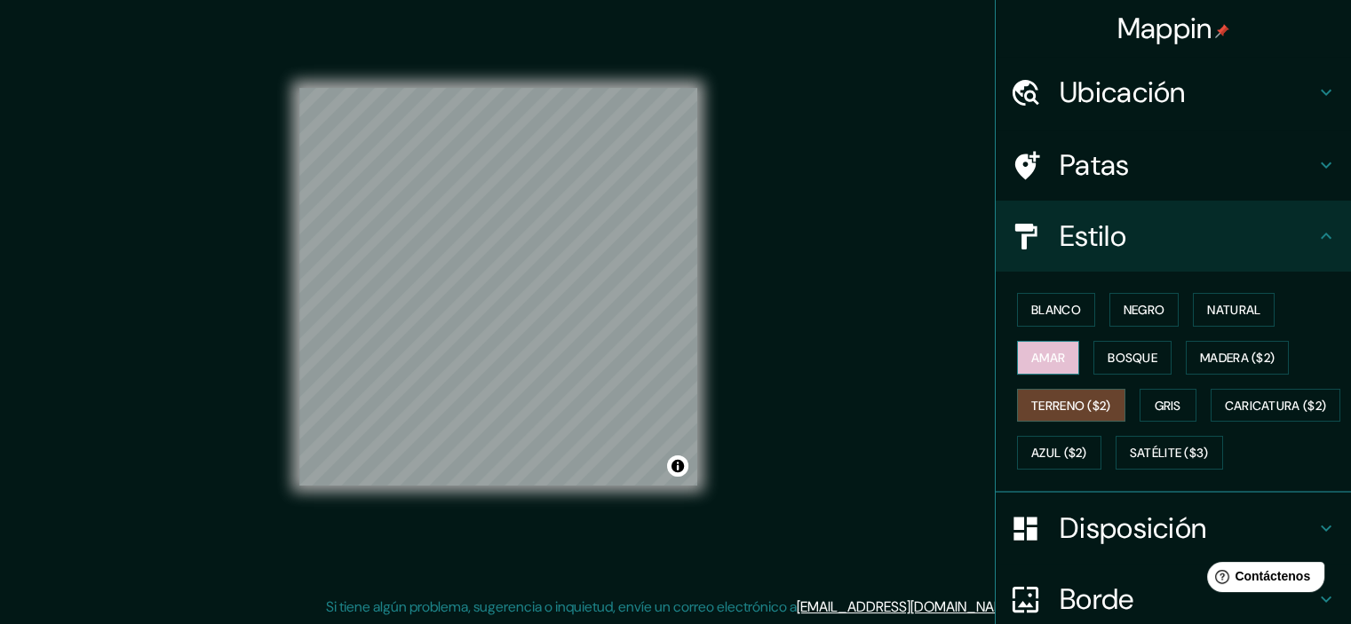
click at [1039, 350] on font "Amar" at bounding box center [1048, 358] width 34 height 16
click at [1155, 400] on font "Gris" at bounding box center [1168, 406] width 27 height 16
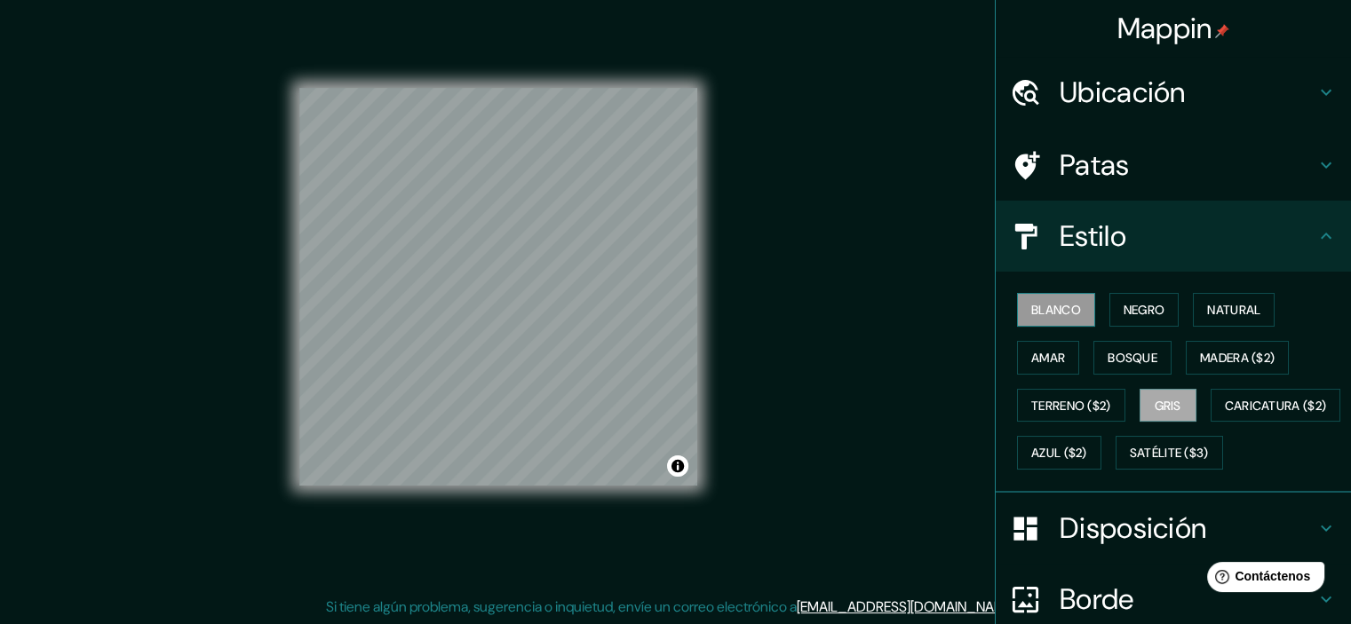
click at [1036, 314] on font "Blanco" at bounding box center [1056, 310] width 50 height 16
click at [1051, 350] on font "Amar" at bounding box center [1048, 358] width 34 height 16
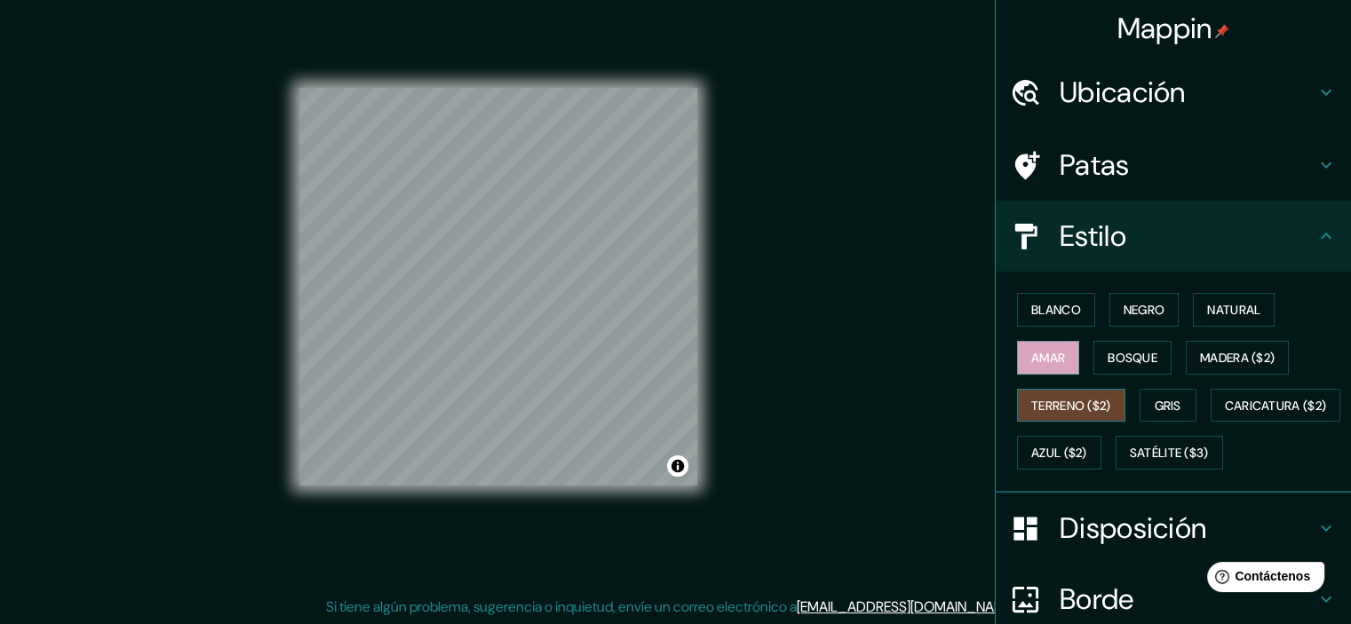
click at [1077, 403] on font "Terreno ($2)" at bounding box center [1071, 406] width 80 height 16
click at [1165, 408] on font "Gris" at bounding box center [1168, 406] width 27 height 16
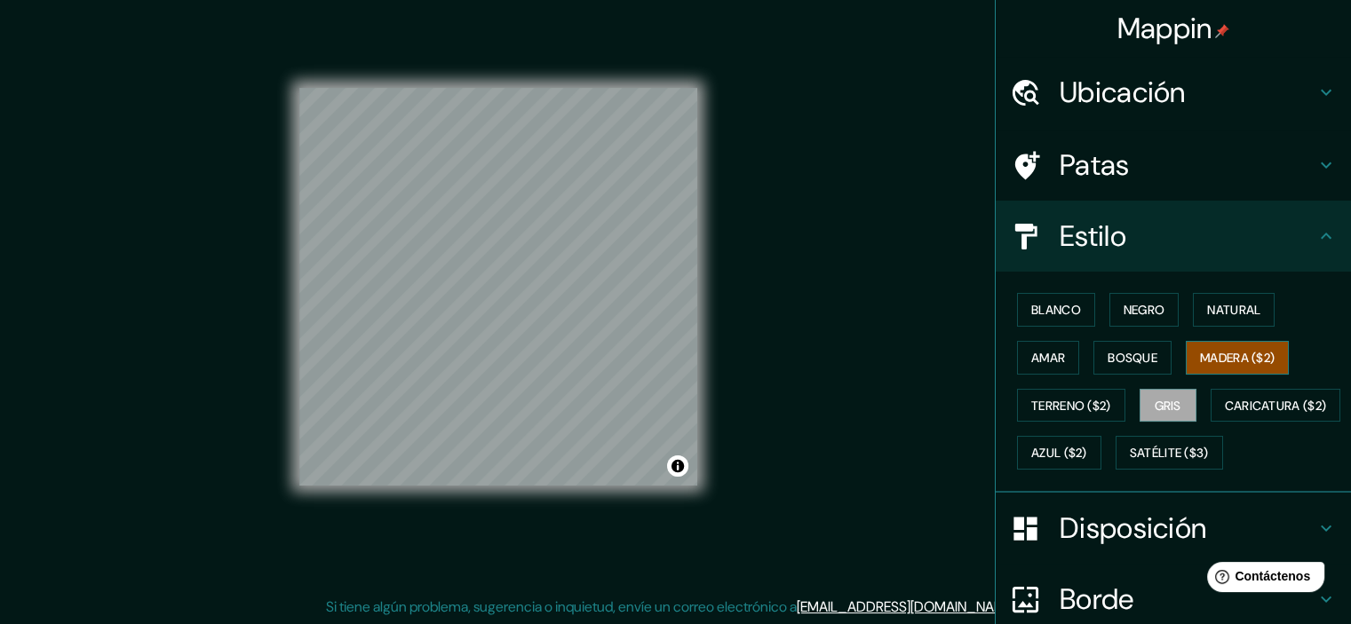
click at [1201, 347] on font "Madera ($2)" at bounding box center [1237, 357] width 75 height 23
click at [1145, 356] on font "Bosque" at bounding box center [1133, 358] width 50 height 16
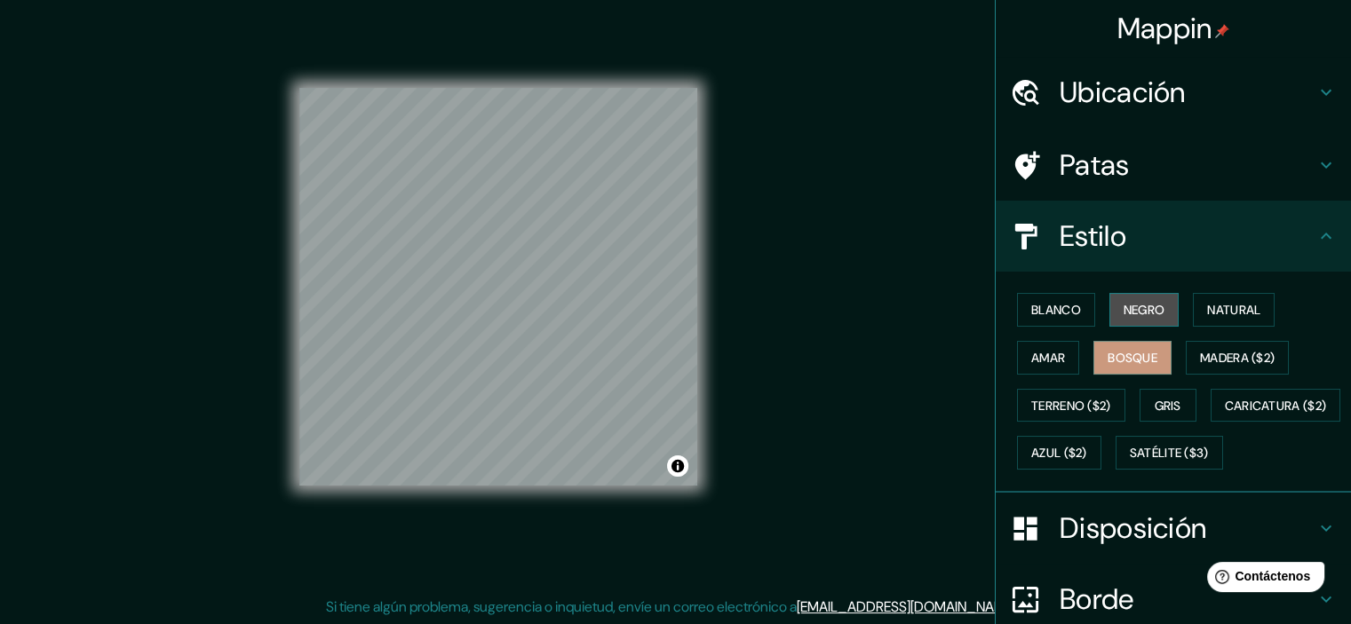
click at [1150, 305] on font "Negro" at bounding box center [1145, 310] width 42 height 16
click at [1125, 359] on font "Bosque" at bounding box center [1133, 358] width 50 height 16
click at [1207, 338] on div "Blanco Negro Natural Amar Bosque Madera ($2) Terreno ($2) Gris Caricatura ($2) …" at bounding box center [1180, 381] width 341 height 191
click at [1208, 346] on font "Madera ($2)" at bounding box center [1237, 357] width 75 height 23
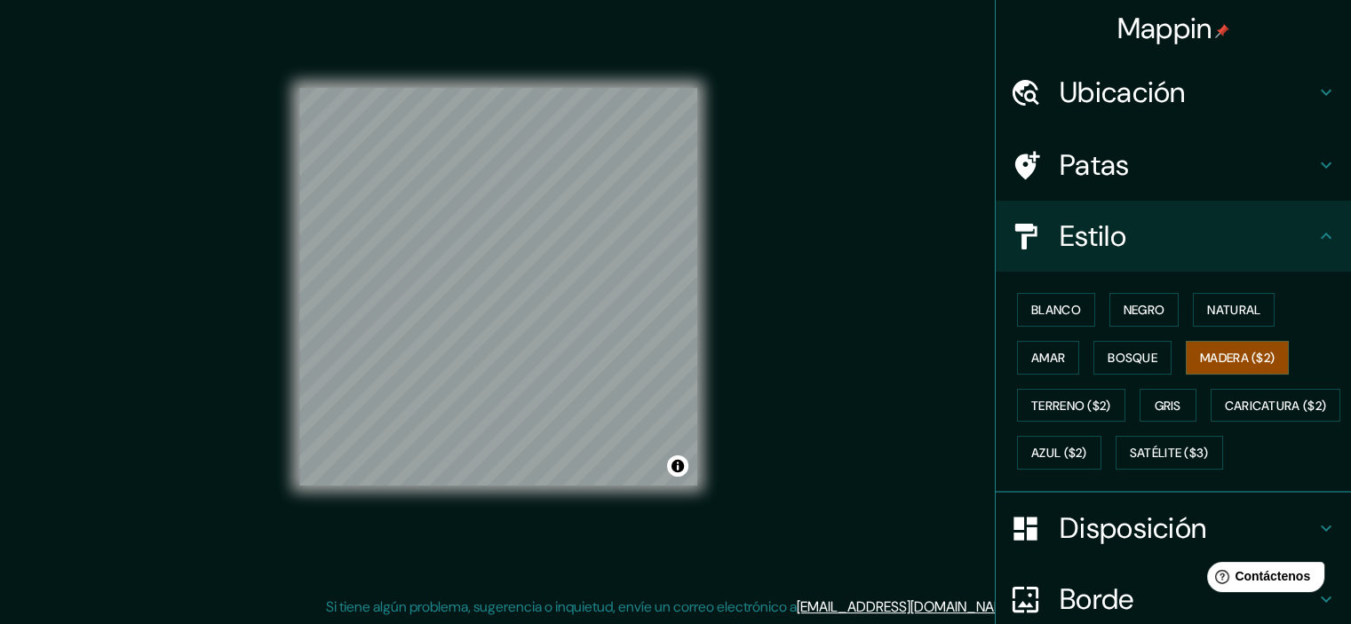
click at [1080, 347] on div "Blanco Negro Natural Amar Bosque Madera ($2) Terreno ($2) Gris Caricatura ($2) …" at bounding box center [1180, 381] width 341 height 191
click at [1049, 350] on font "Amar" at bounding box center [1048, 358] width 34 height 16
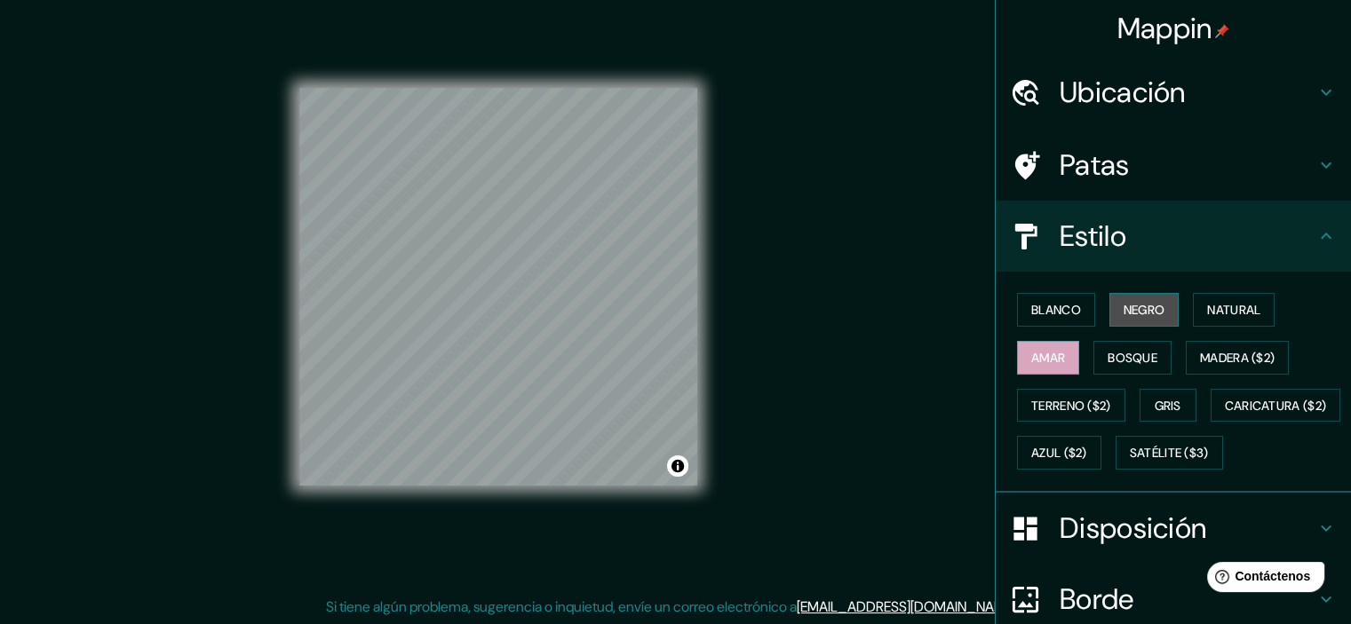
click at [1109, 316] on button "Negro" at bounding box center [1144, 310] width 70 height 34
click at [1037, 352] on font "Amar" at bounding box center [1048, 358] width 34 height 16
click at [1046, 308] on font "Blanco" at bounding box center [1056, 310] width 50 height 16
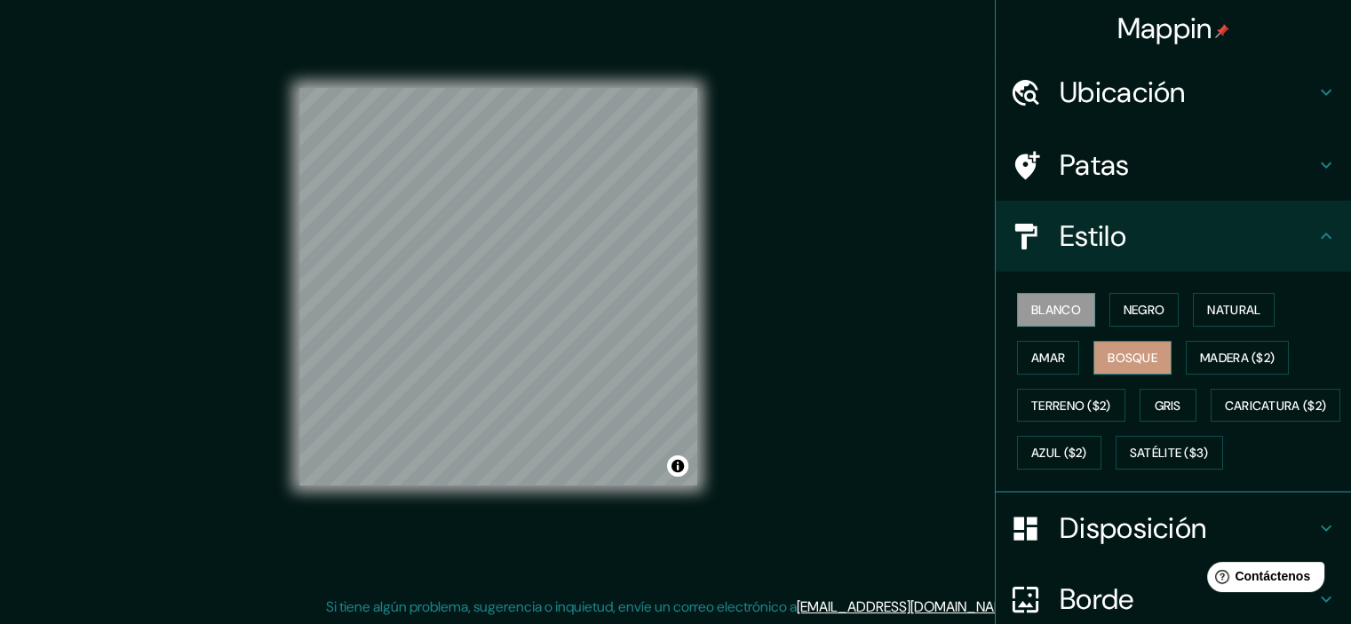
click at [1131, 350] on font "Bosque" at bounding box center [1133, 358] width 50 height 16
click at [1098, 433] on div "Blanco Negro Natural Amar Bosque Madera ($2) Terreno ($2) Gris Caricatura ($2) …" at bounding box center [1180, 381] width 341 height 191
click at [1211, 423] on button "Caricatura ($2)" at bounding box center [1276, 406] width 131 height 34
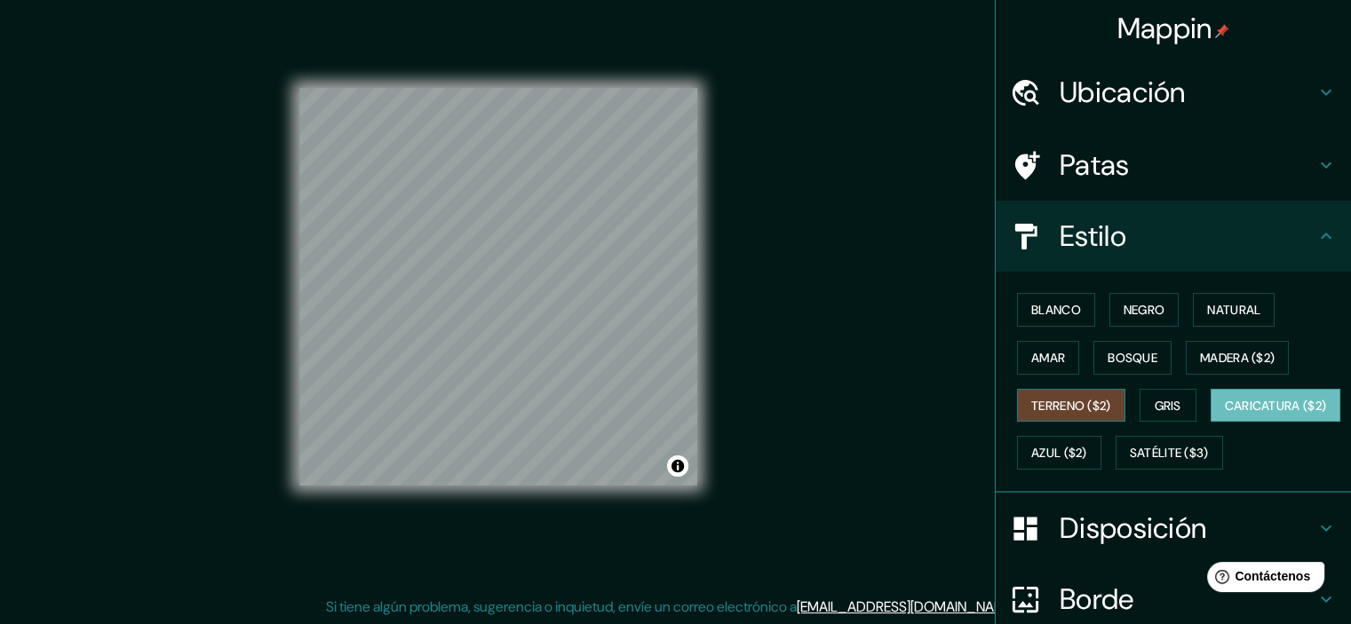
click at [1077, 394] on font "Terreno ($2)" at bounding box center [1071, 405] width 80 height 23
click at [1170, 406] on font "Gris" at bounding box center [1168, 406] width 27 height 16
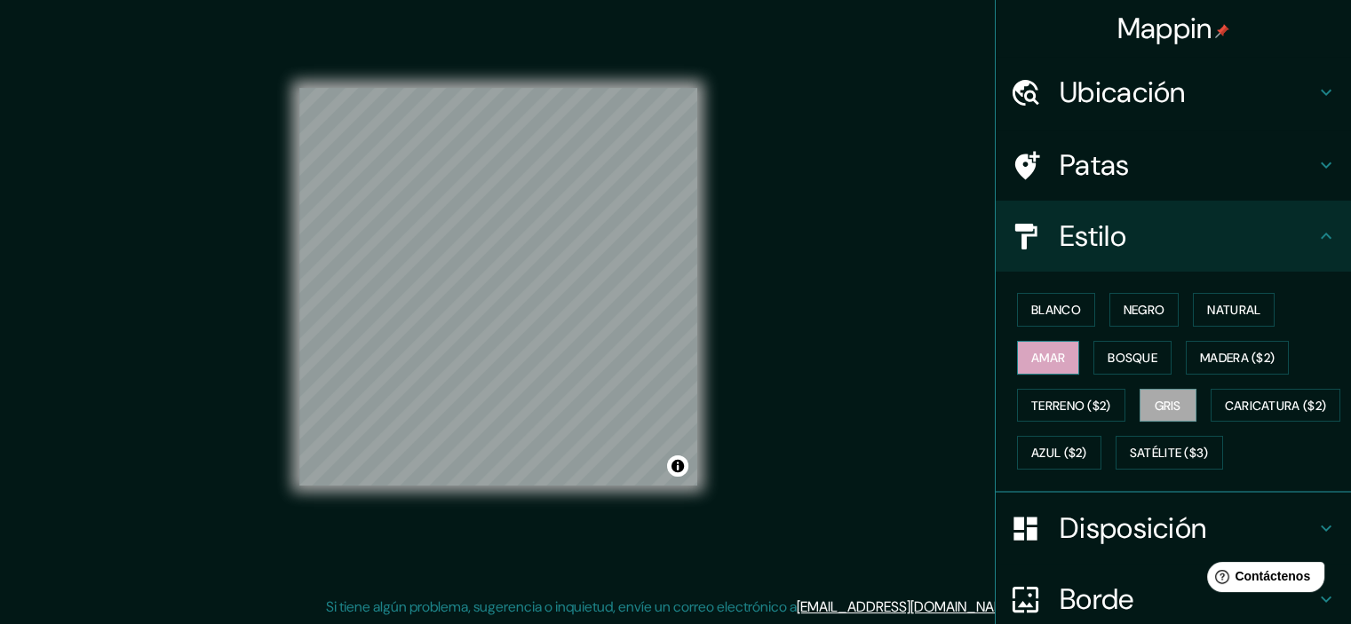
drag, startPoint x: 1045, startPoint y: 319, endPoint x: 1048, endPoint y: 347, distance: 28.6
click at [1044, 319] on font "Blanco" at bounding box center [1056, 309] width 50 height 23
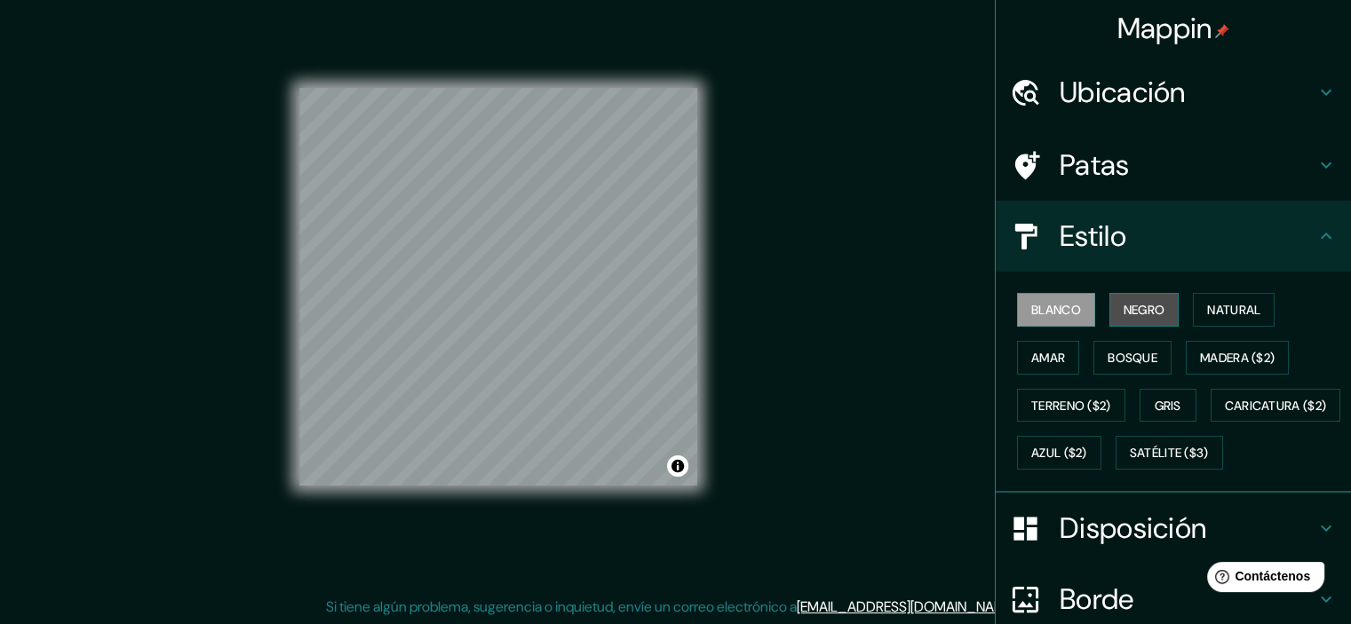
click at [1137, 308] on font "Negro" at bounding box center [1145, 310] width 42 height 16
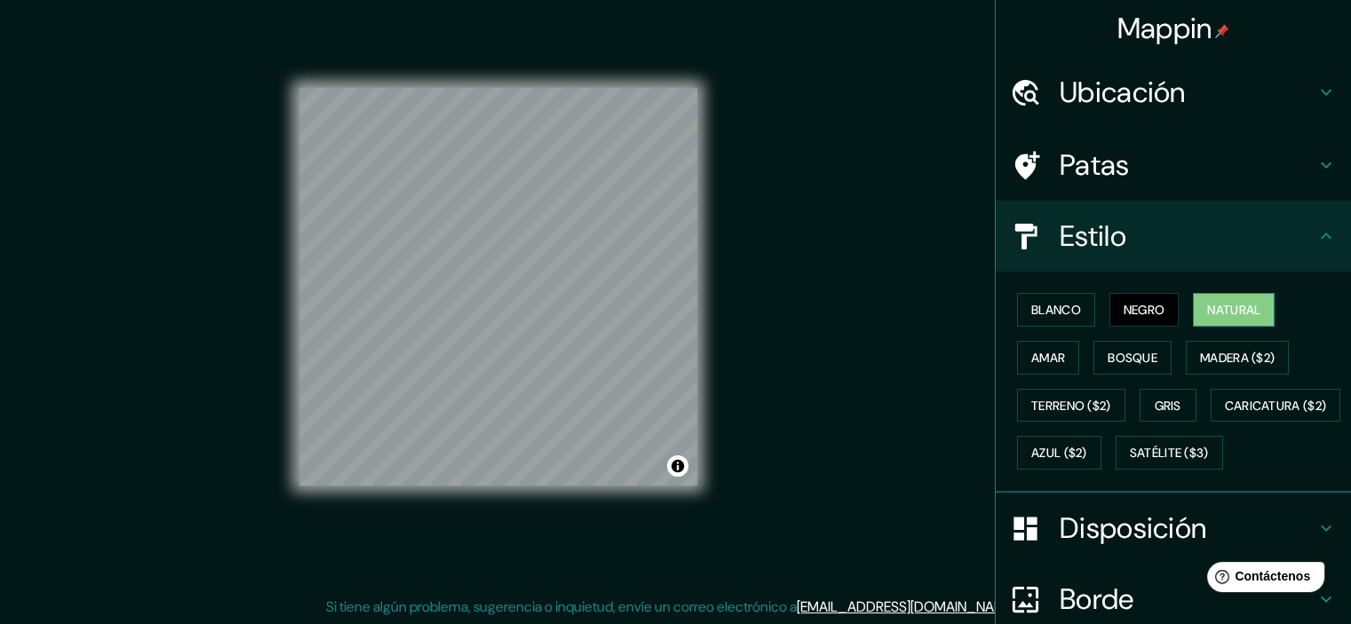
click at [1212, 305] on font "Natural" at bounding box center [1233, 310] width 53 height 16
click at [1065, 355] on button "Amar" at bounding box center [1048, 358] width 62 height 34
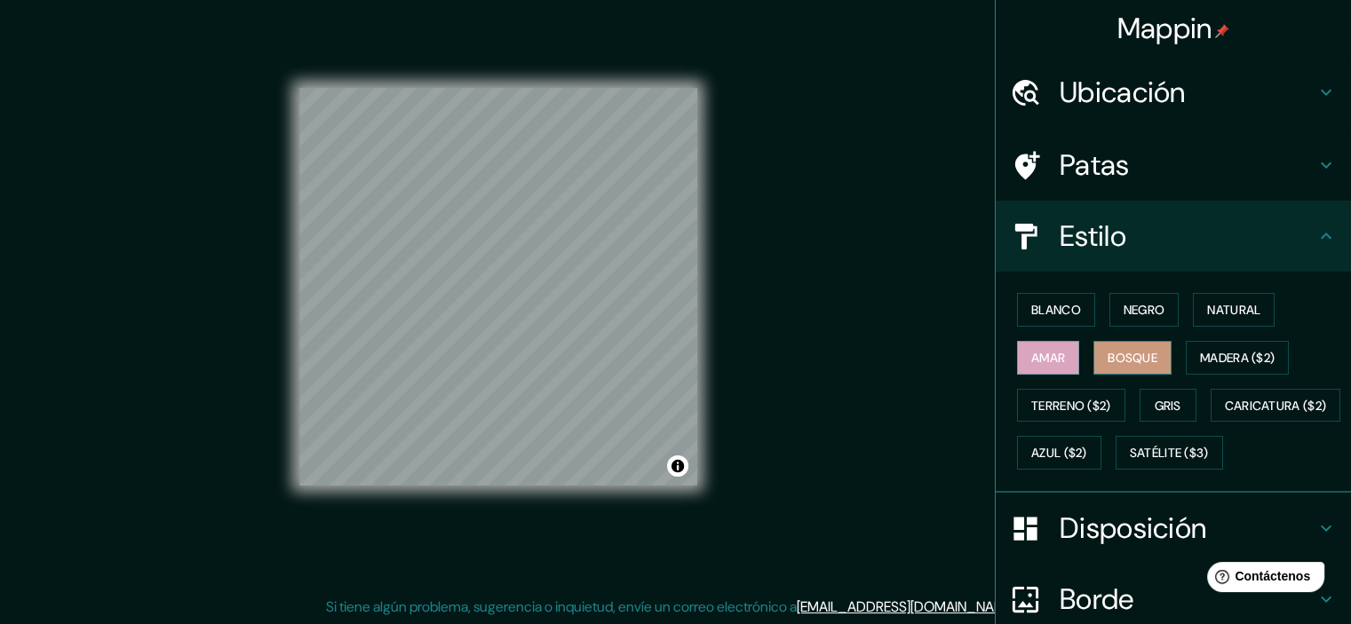
click at [1110, 362] on font "Bosque" at bounding box center [1133, 358] width 50 height 16
click at [1233, 319] on font "Natural" at bounding box center [1233, 309] width 53 height 23
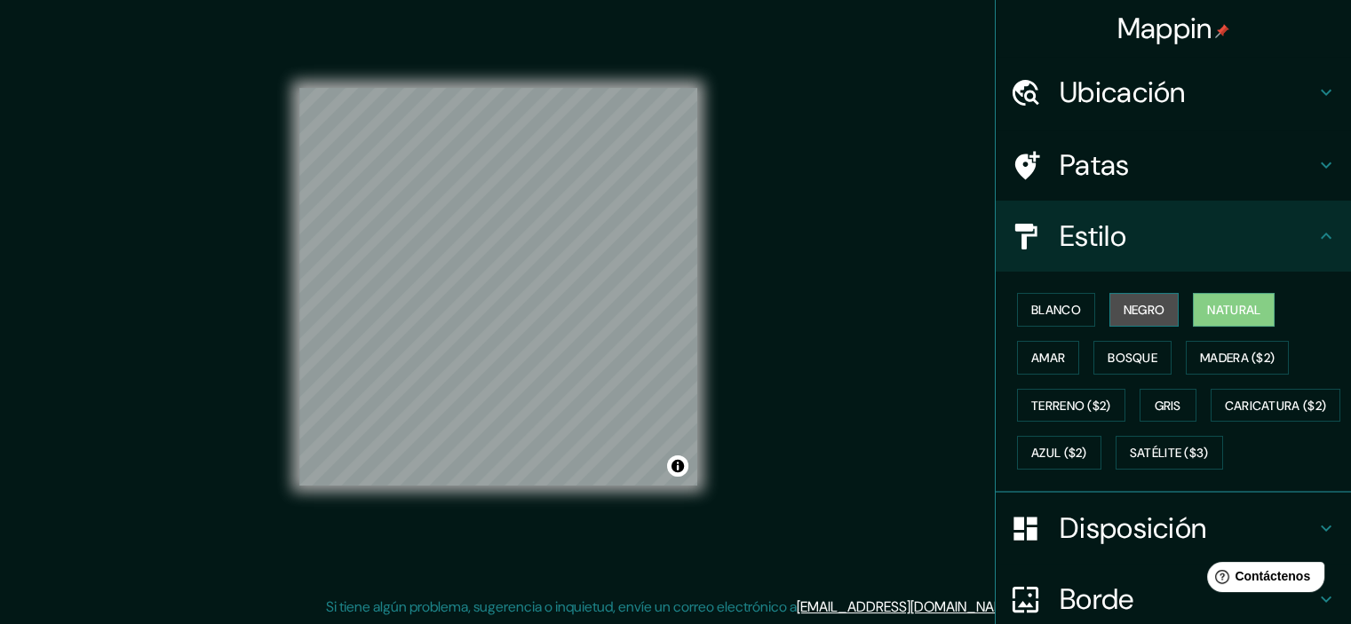
click at [1138, 311] on font "Negro" at bounding box center [1145, 310] width 42 height 16
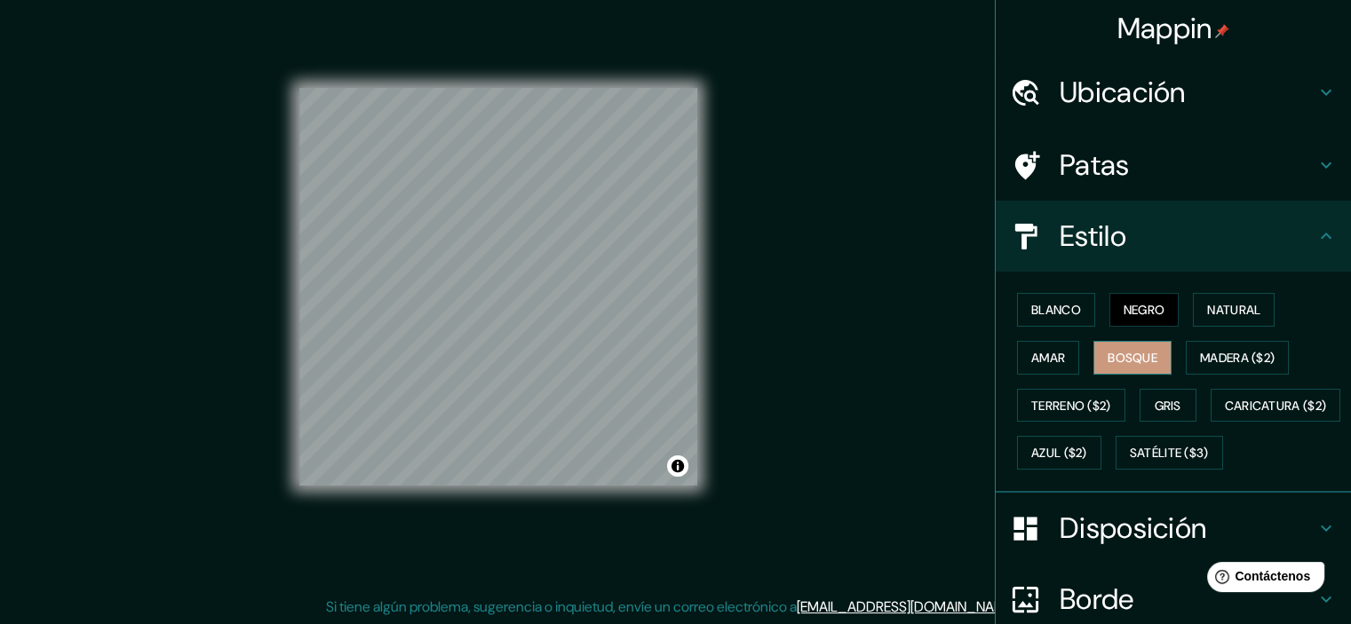
click at [1128, 352] on font "Bosque" at bounding box center [1133, 358] width 50 height 16
click at [1077, 312] on button "Blanco" at bounding box center [1056, 310] width 78 height 34
click at [1124, 310] on font "Negro" at bounding box center [1145, 310] width 42 height 16
click at [1037, 356] on font "Amar" at bounding box center [1048, 358] width 34 height 16
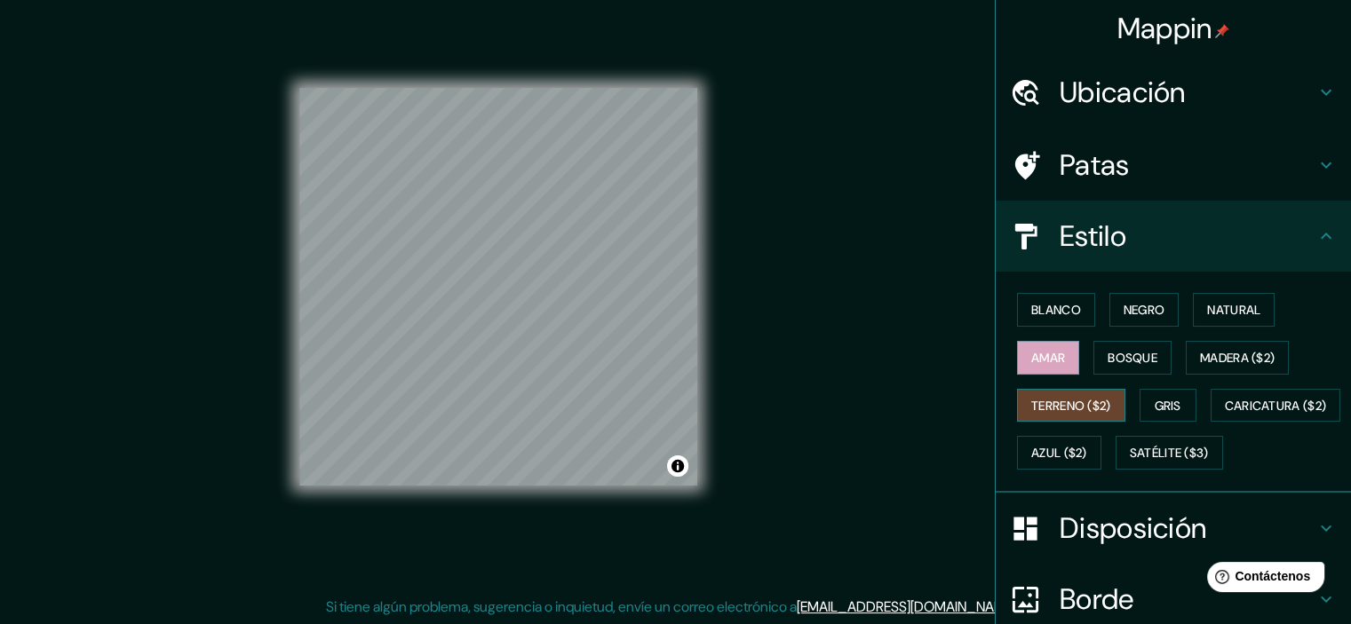
click at [1061, 402] on font "Terreno ($2)" at bounding box center [1071, 406] width 80 height 16
click at [1049, 369] on button "Amar" at bounding box center [1048, 358] width 62 height 34
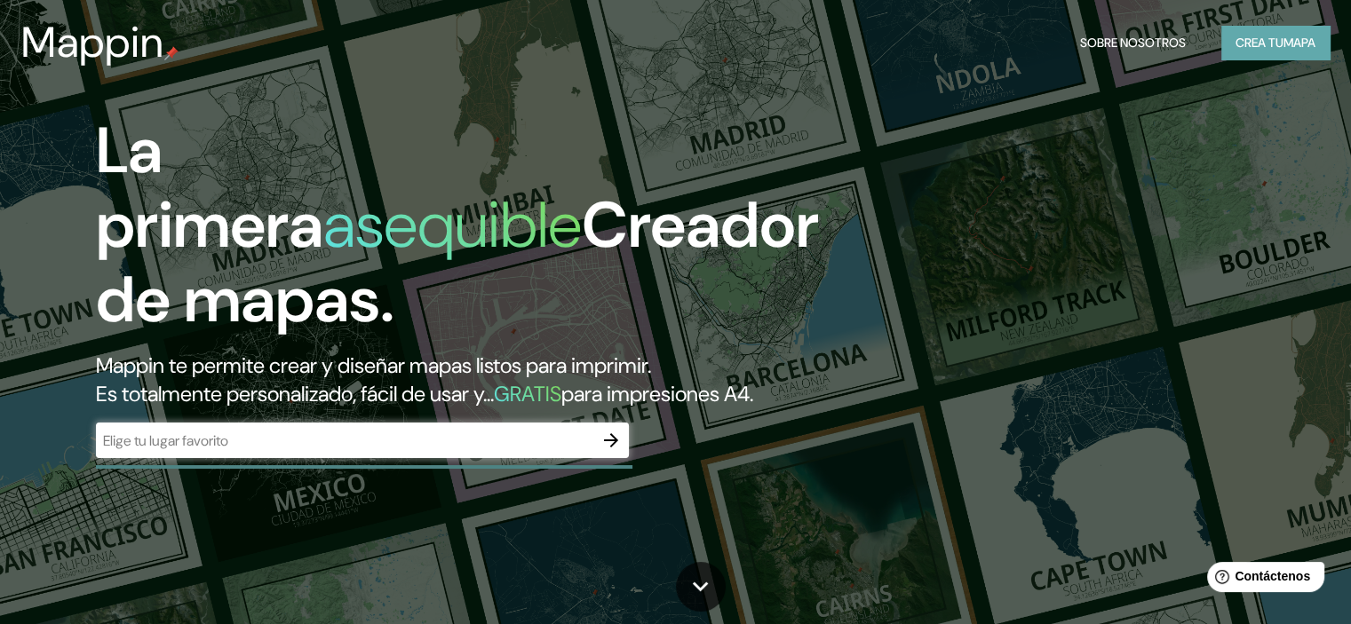
click at [1257, 41] on font "Crea tu" at bounding box center [1260, 43] width 48 height 16
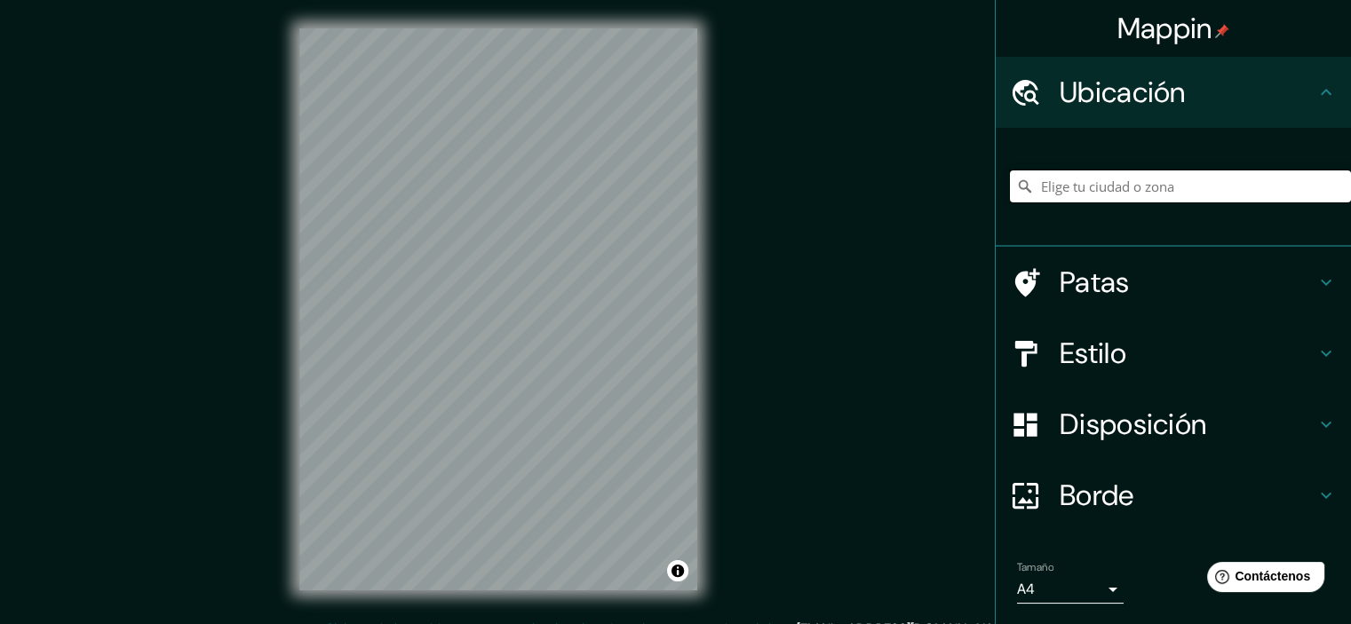
click at [1116, 187] on input "Elige tu ciudad o zona" at bounding box center [1180, 187] width 341 height 32
click at [1112, 187] on input "av.canto grande" at bounding box center [1180, 187] width 341 height 32
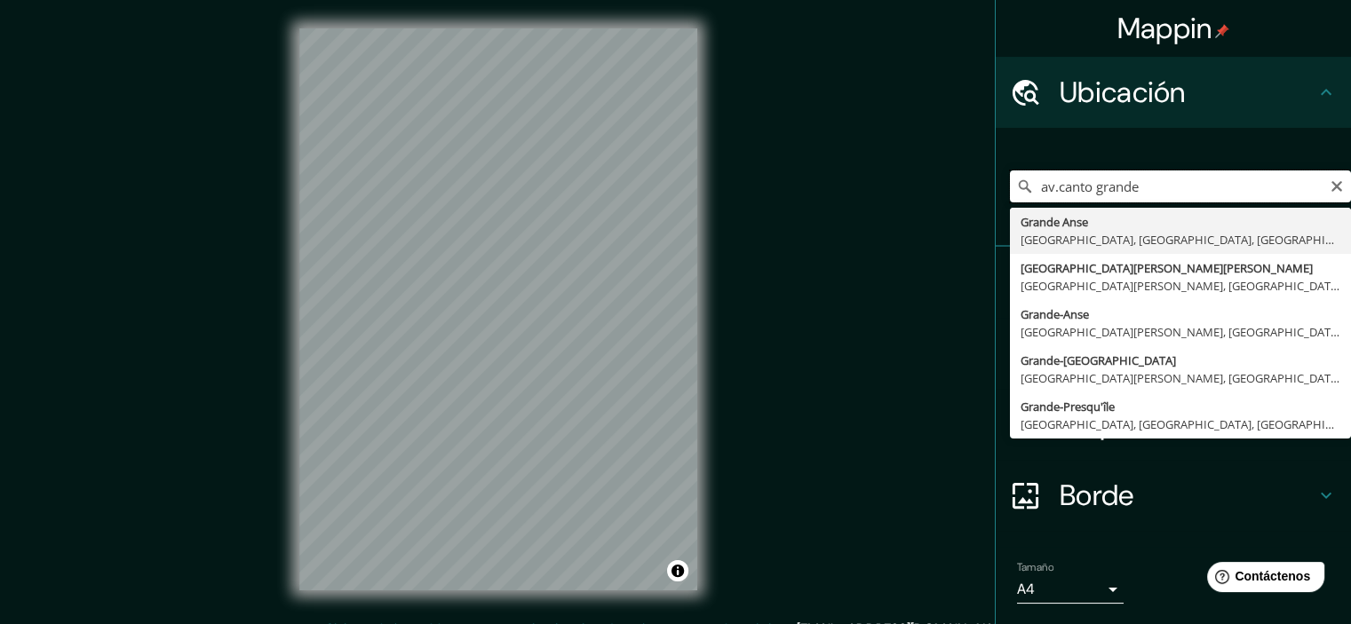
click at [1045, 180] on input "av.canto grande" at bounding box center [1180, 187] width 341 height 32
drag, startPoint x: 1149, startPoint y: 184, endPoint x: 915, endPoint y: 195, distance: 233.9
click at [915, 195] on div "Mappin Ubicación av.canto grande Grande Anse [GEOGRAPHIC_DATA], [GEOGRAPHIC_DAT…" at bounding box center [675, 324] width 1351 height 648
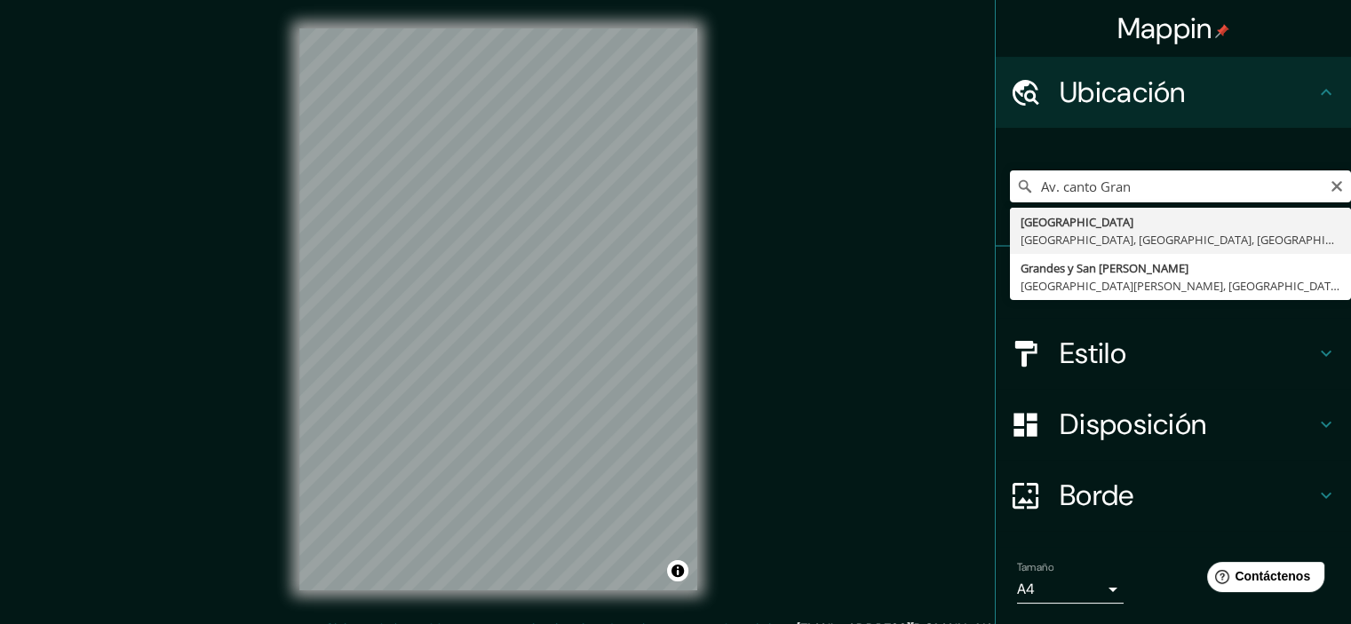
type input "[GEOGRAPHIC_DATA], [GEOGRAPHIC_DATA], [GEOGRAPHIC_DATA], [GEOGRAPHIC_DATA]"
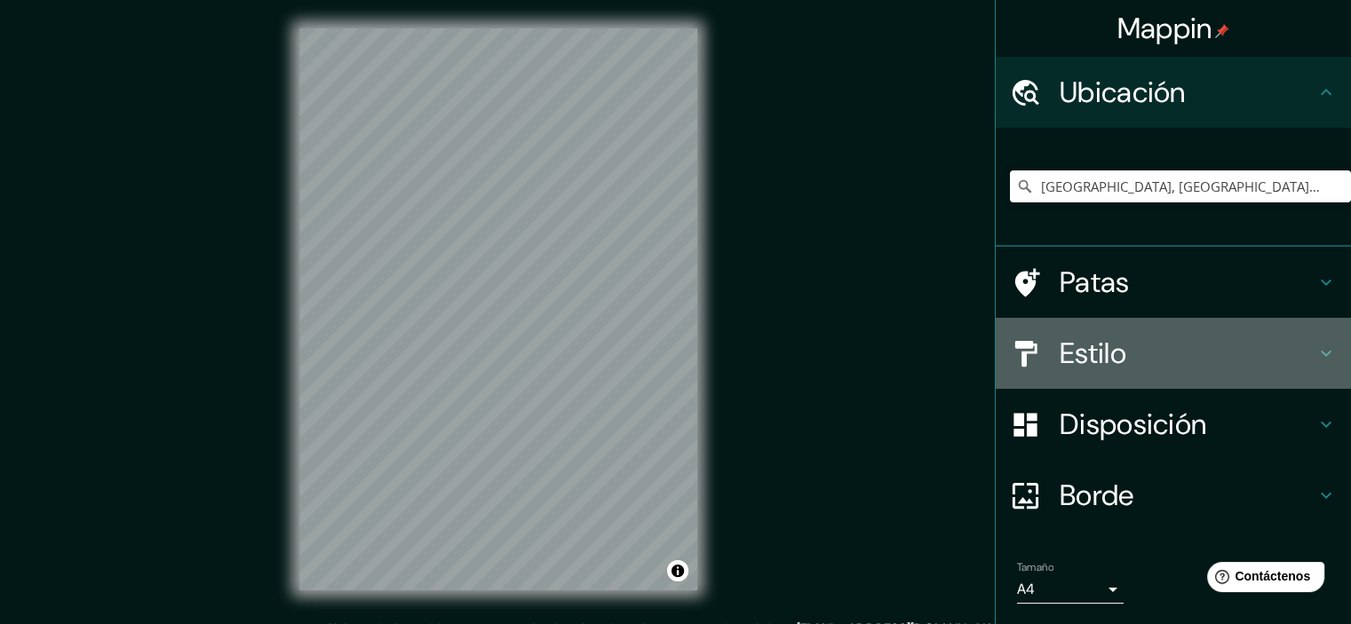
click at [1133, 344] on h4 "Estilo" at bounding box center [1188, 354] width 256 height 36
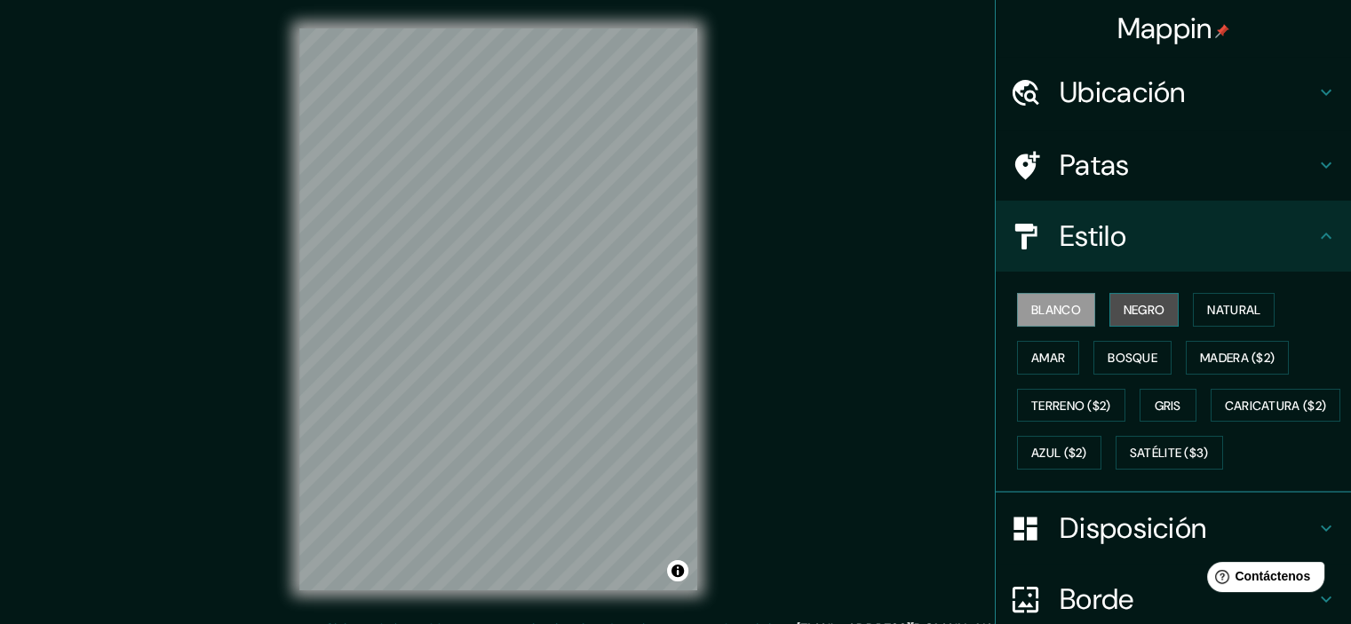
click at [1125, 310] on font "Negro" at bounding box center [1145, 310] width 42 height 16
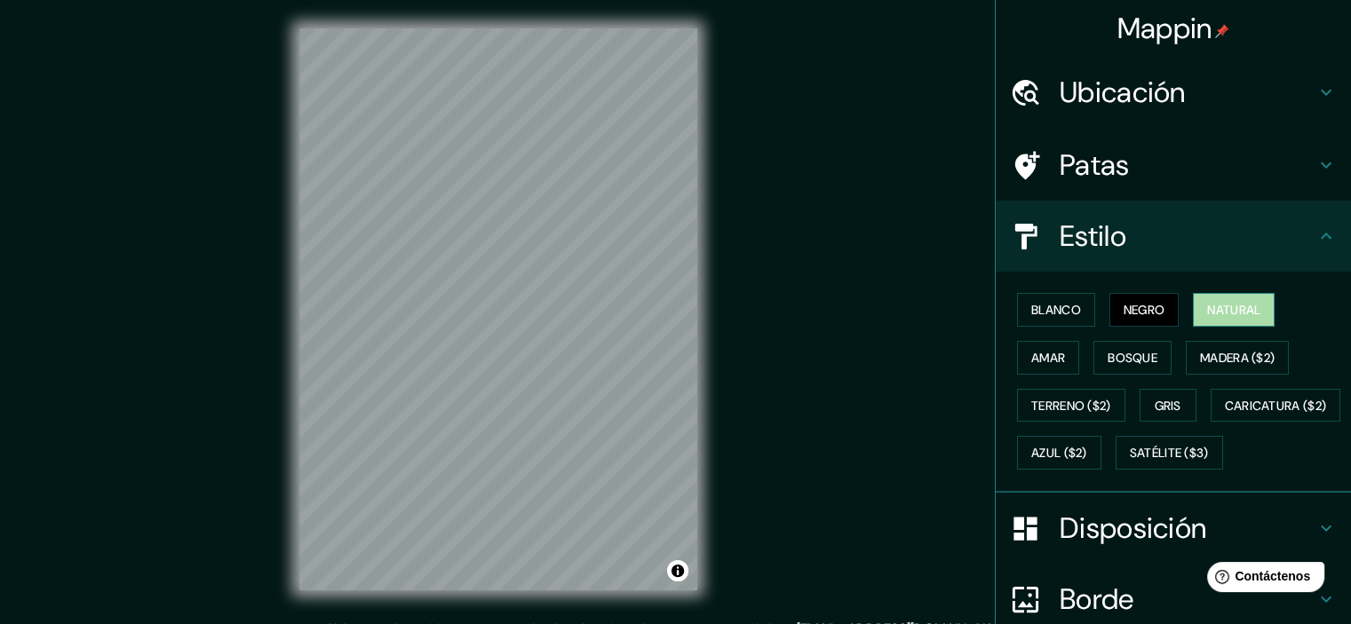
click at [1193, 319] on button "Natural" at bounding box center [1234, 310] width 82 height 34
click at [1174, 376] on div "Blanco Negro Natural Amar Bosque Madera ($2) Terreno ($2) Gris Caricatura ($2) …" at bounding box center [1180, 381] width 341 height 191
click at [1138, 372] on button "Bosque" at bounding box center [1132, 358] width 78 height 34
click at [1212, 321] on button "Natural" at bounding box center [1234, 310] width 82 height 34
click at [1261, 358] on font "Madera ($2)" at bounding box center [1237, 358] width 75 height 16
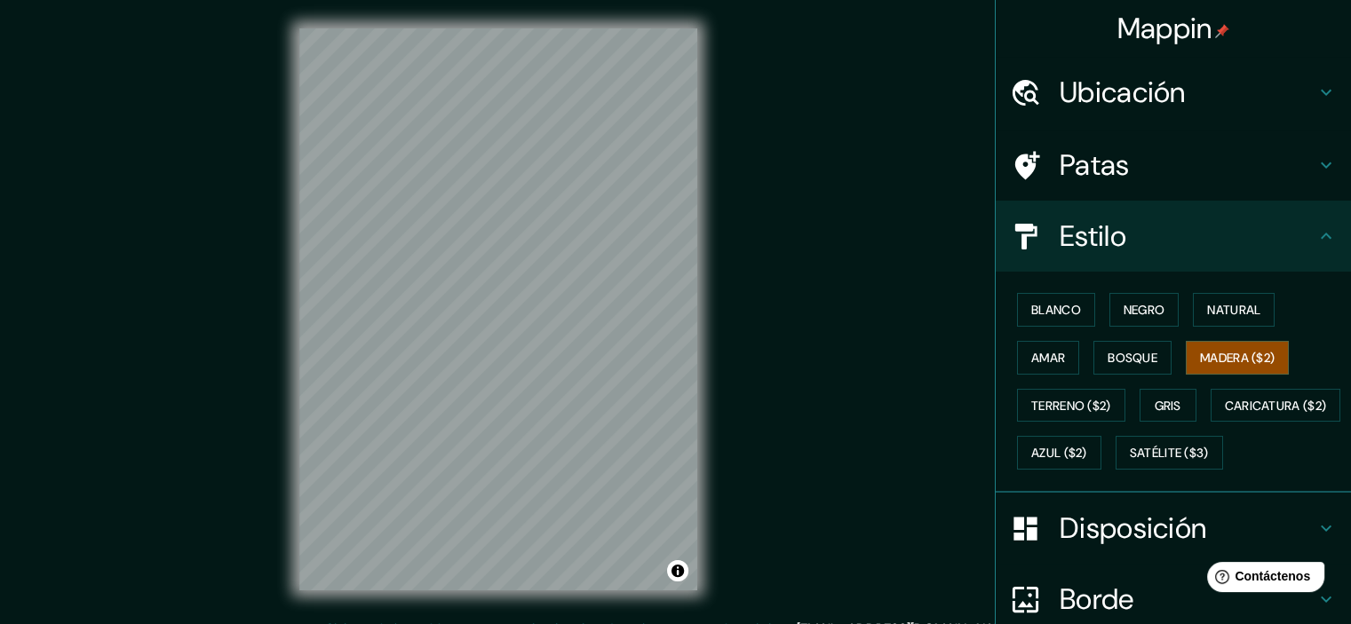
click at [1172, 349] on div "Blanco Negro Natural Amar Bosque Madera ($2) Terreno ($2) Gris Caricatura ($2) …" at bounding box center [1180, 381] width 341 height 191
click at [1117, 350] on font "Bosque" at bounding box center [1133, 358] width 50 height 16
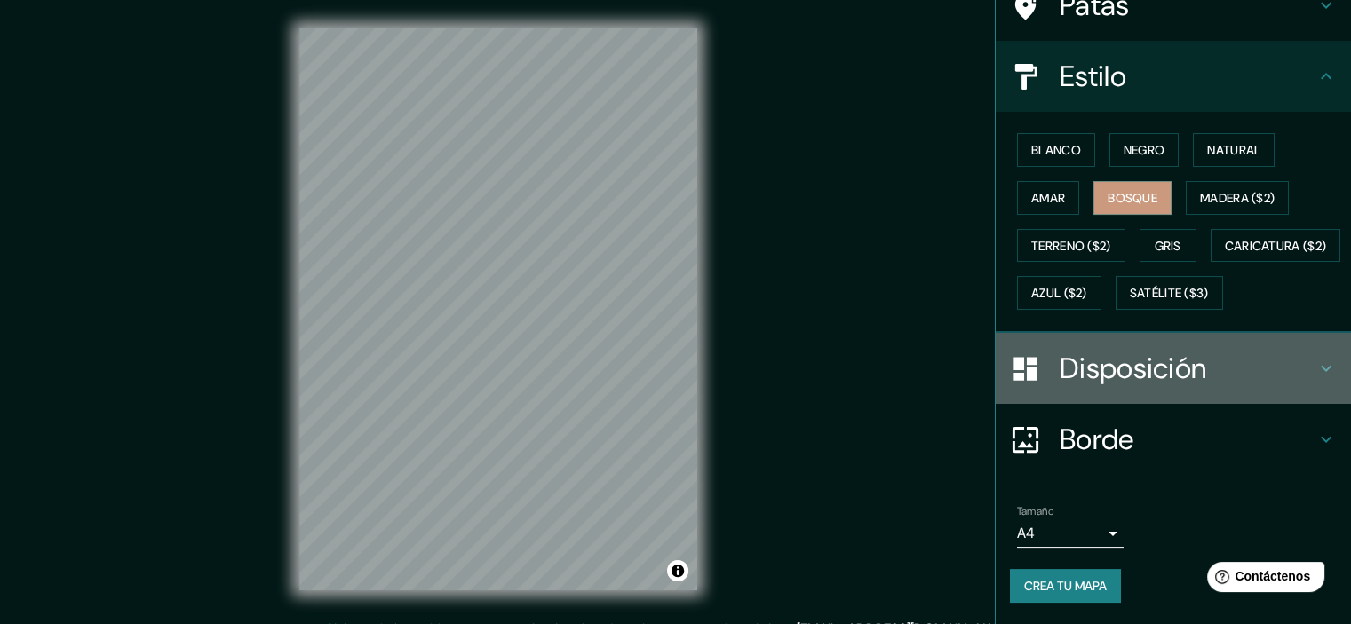
click at [1095, 387] on font "Disposición" at bounding box center [1133, 368] width 147 height 37
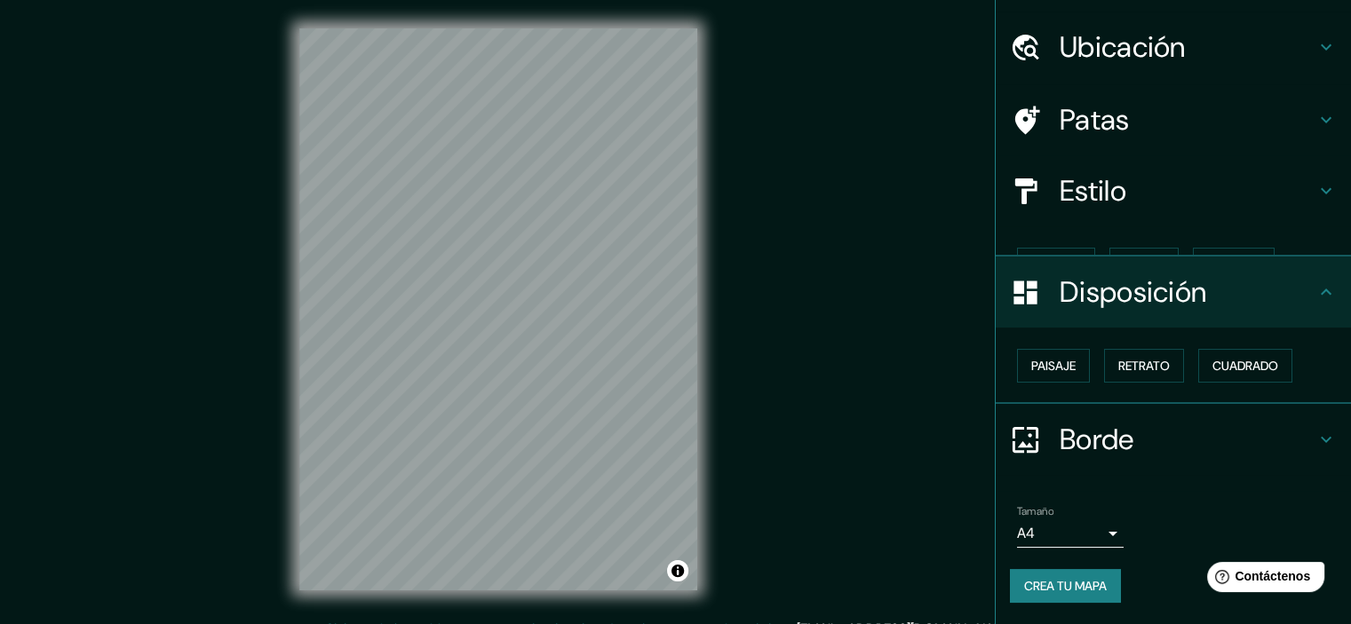
scroll to position [14, 0]
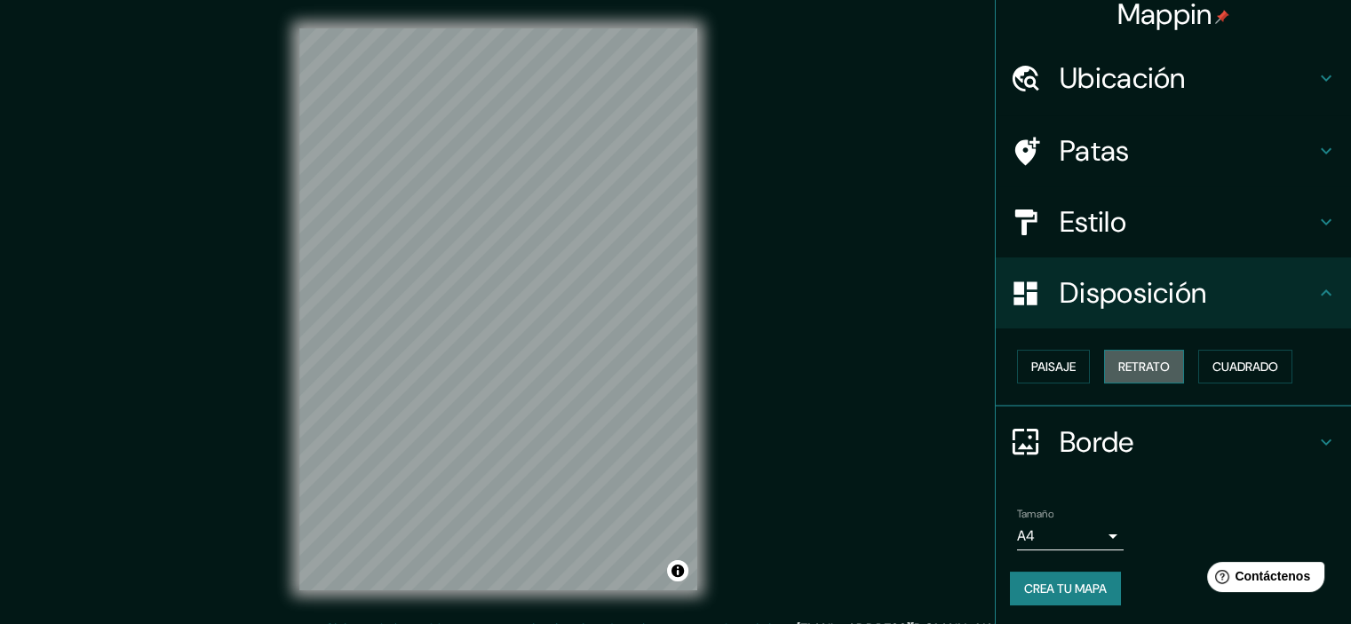
click at [1172, 370] on button "Retrato" at bounding box center [1144, 367] width 80 height 34
click at [1212, 365] on font "Cuadrado" at bounding box center [1245, 367] width 66 height 16
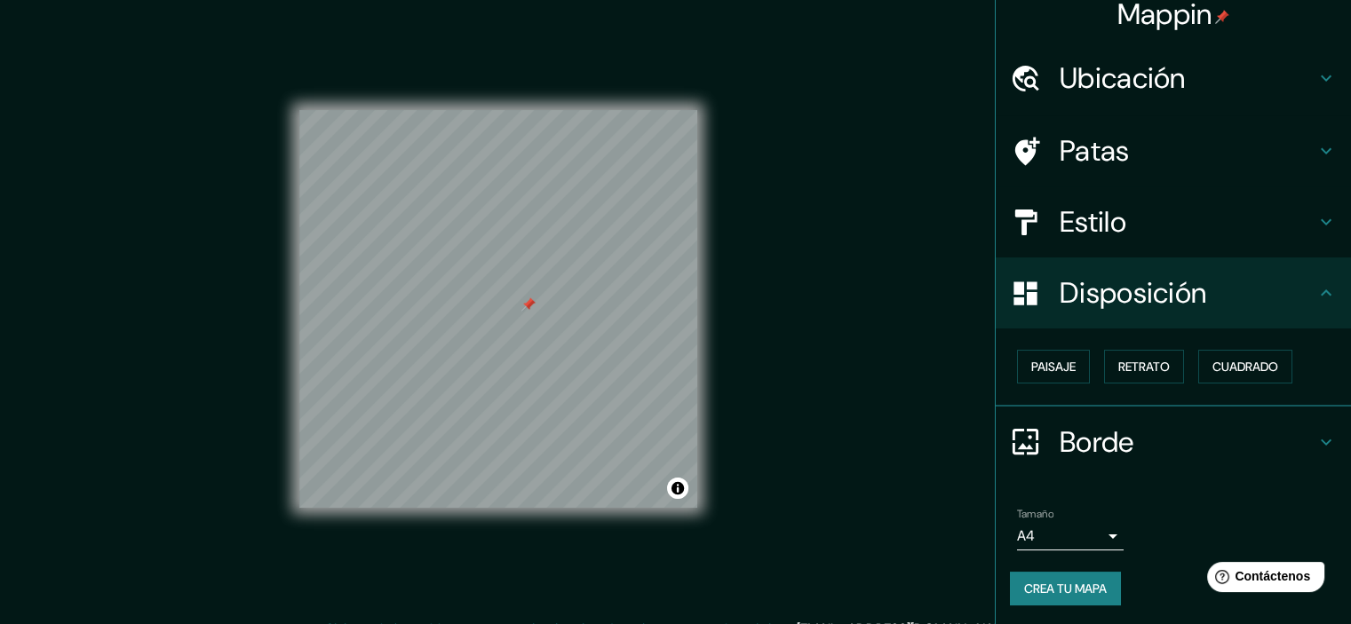
click at [519, 110] on div at bounding box center [498, 110] width 398 height 0
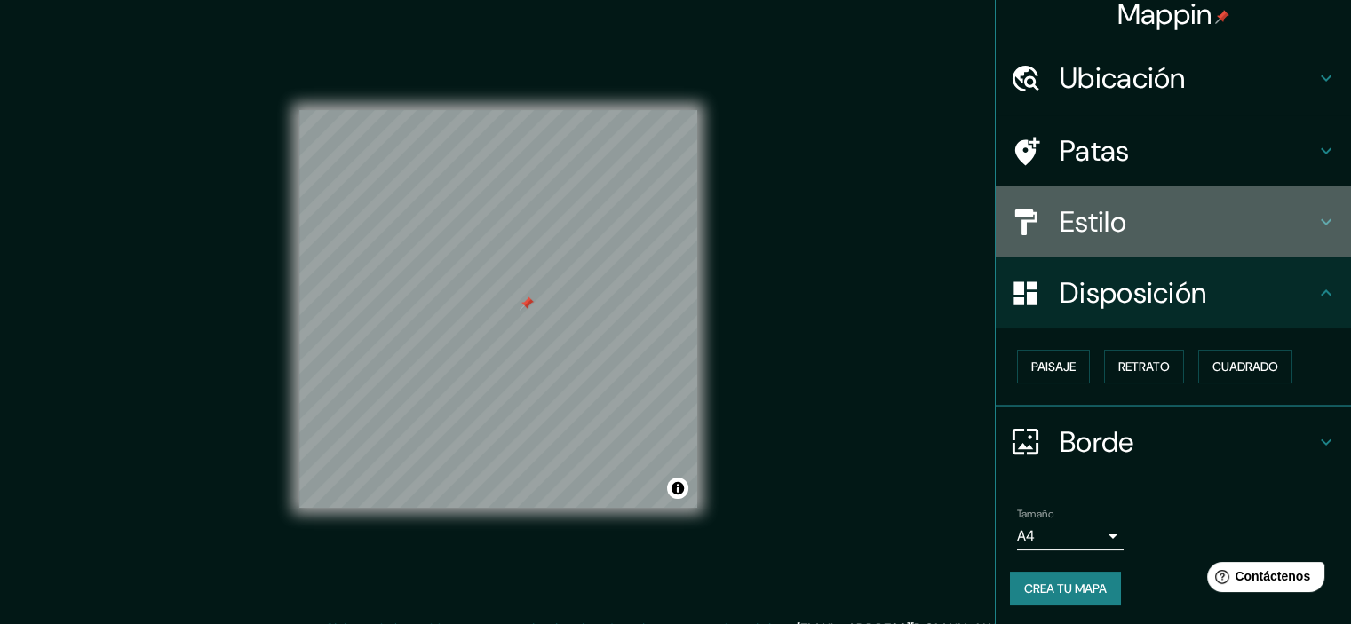
click at [1162, 218] on h4 "Estilo" at bounding box center [1188, 222] width 256 height 36
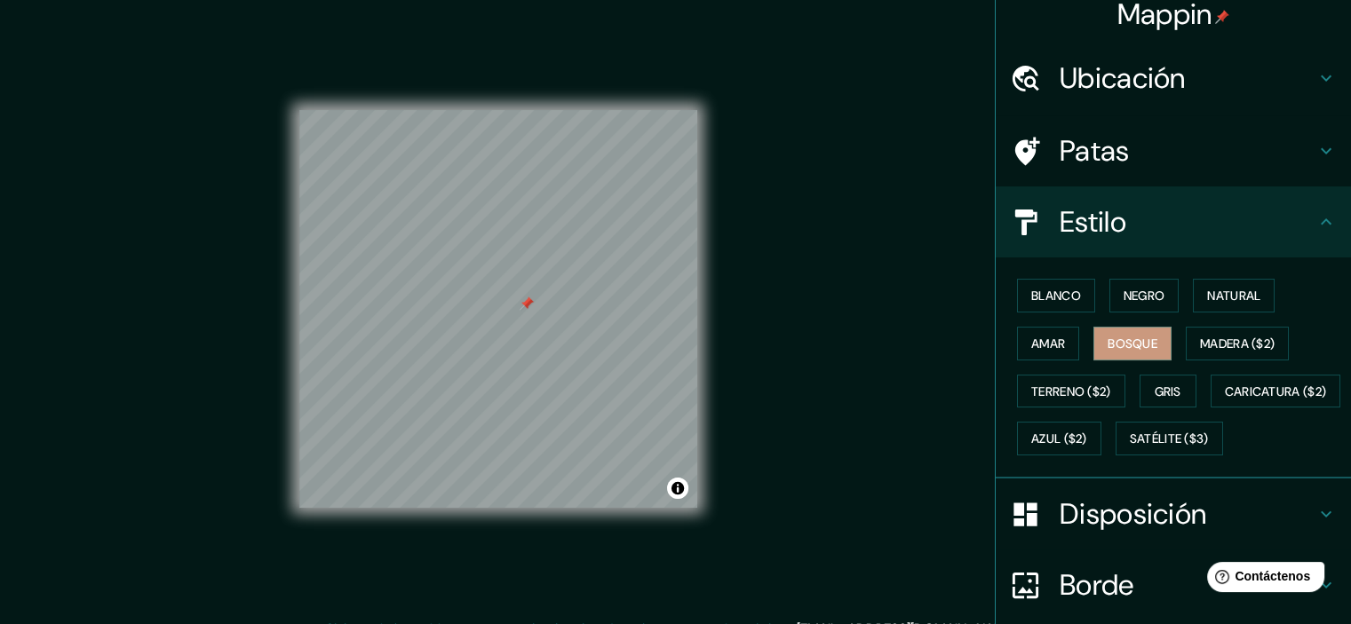
click at [1180, 163] on h4 "Patas" at bounding box center [1188, 151] width 256 height 36
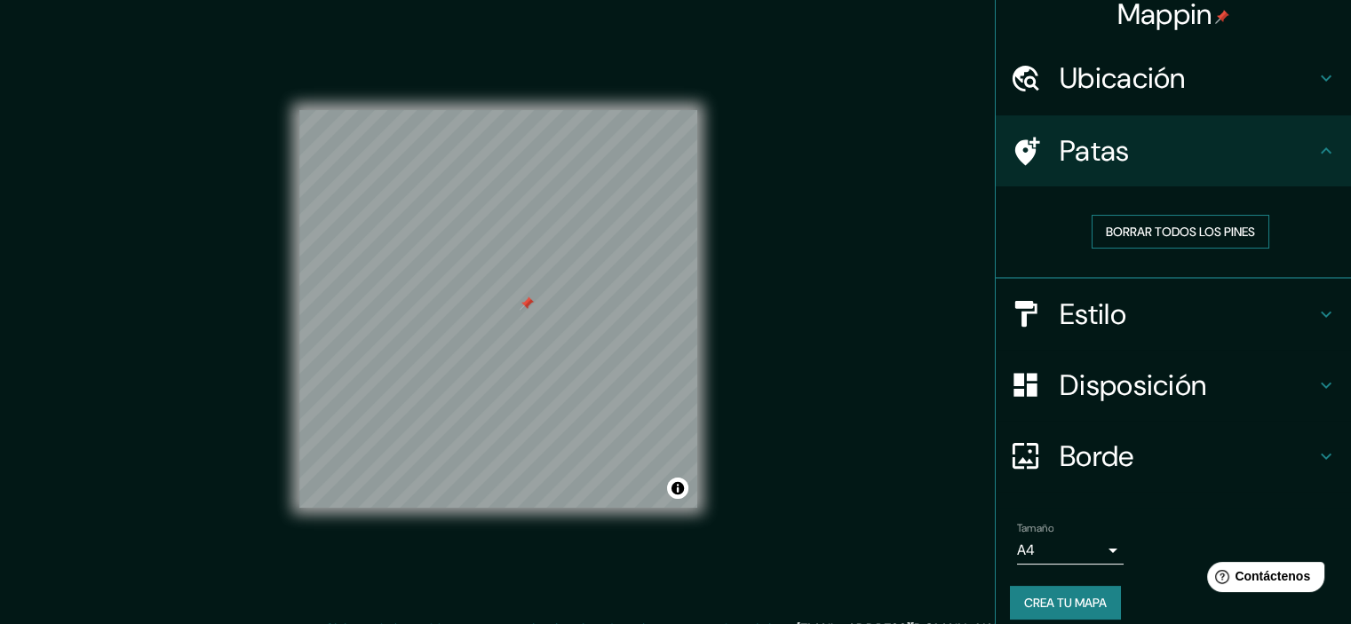
click at [1198, 230] on font "Borrar todos los pines" at bounding box center [1180, 232] width 149 height 16
